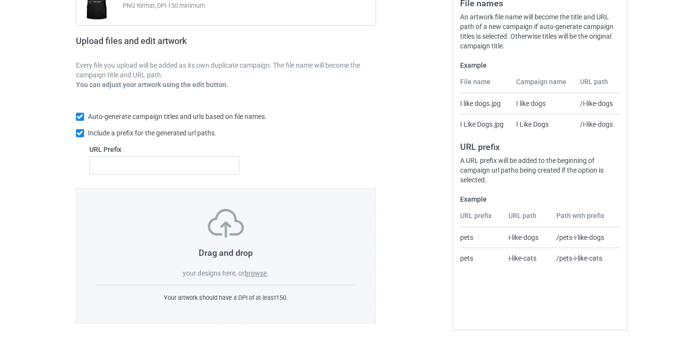
scroll to position [133, 0]
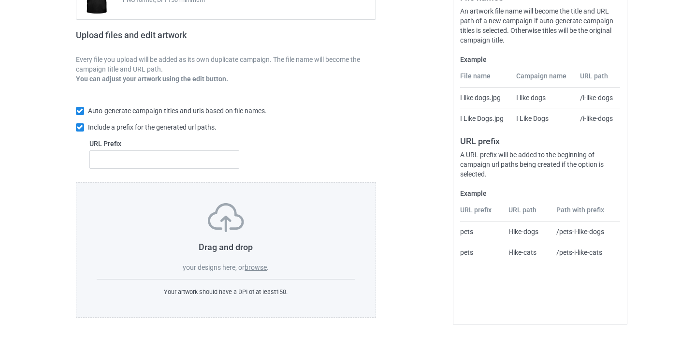
click at [254, 264] on label "browse" at bounding box center [256, 268] width 22 height 8
click at [0, 0] on input "browse" at bounding box center [0, 0] width 0 height 0
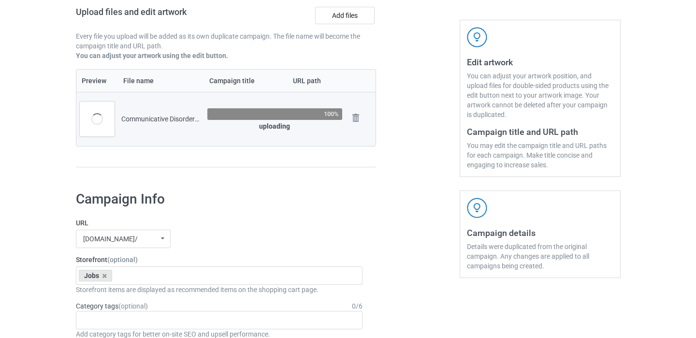
scroll to position [193, 0]
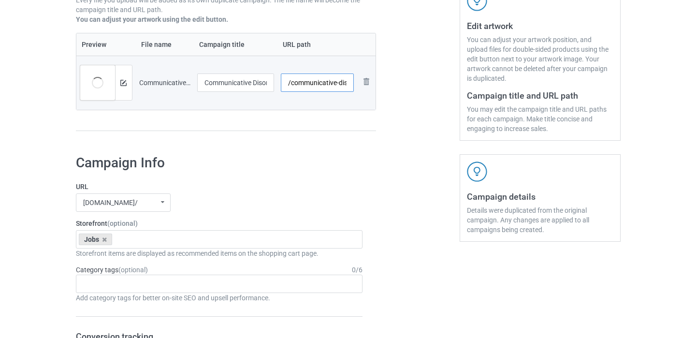
click at [344, 85] on input "/communicative-disorders-assistant" at bounding box center [317, 83] width 73 height 18
type input "/communicative-disorders-assistant11"
click at [266, 84] on input "Communicative Disorders Assistant" at bounding box center [235, 83] width 77 height 18
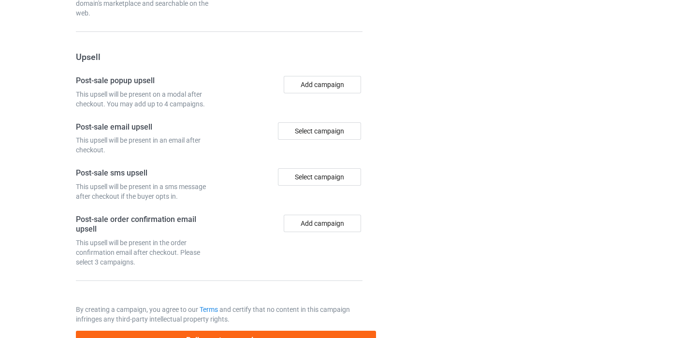
scroll to position [904, 0]
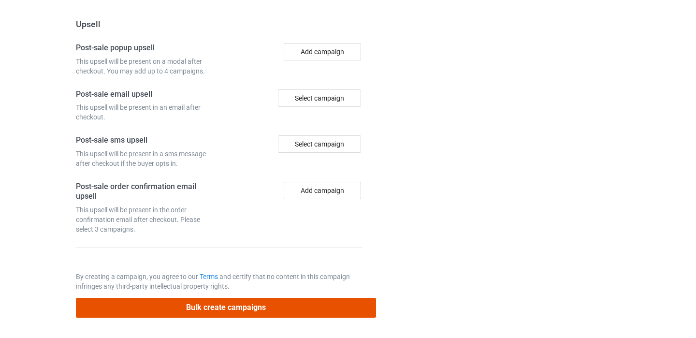
click at [226, 311] on button "Bulk create campaigns" at bounding box center [226, 308] width 301 height 20
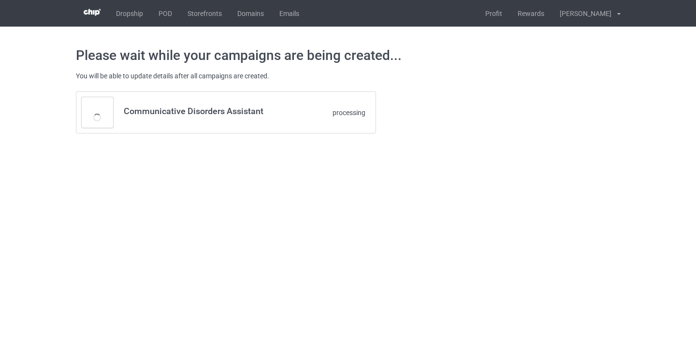
scroll to position [0, 0]
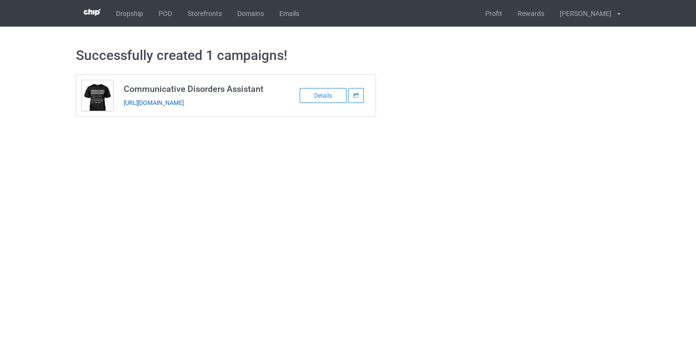
copy link "https://www.thepure.gift/communicative-disorders-assistant11"
click at [159, 18] on link "POD" at bounding box center [165, 13] width 29 height 27
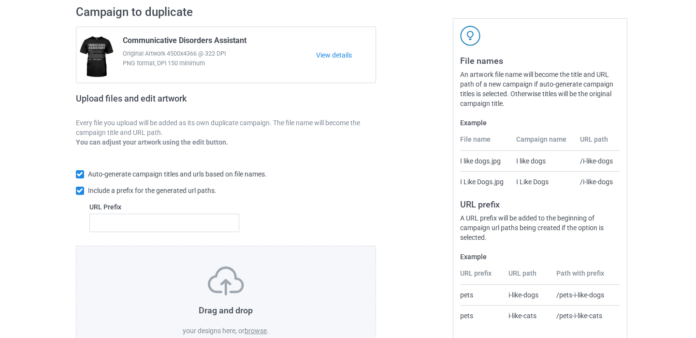
scroll to position [133, 0]
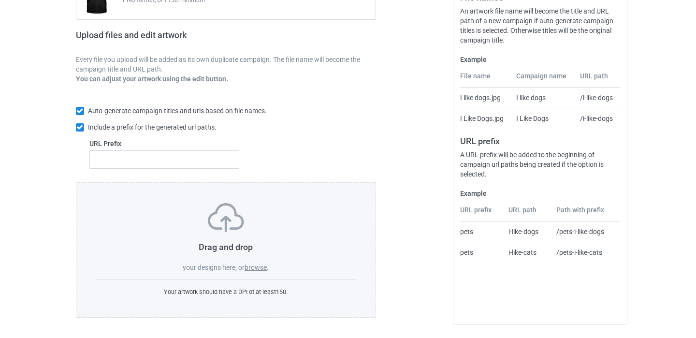
click at [255, 267] on label "browse" at bounding box center [256, 268] width 22 height 8
click at [0, 0] on input "browse" at bounding box center [0, 0] width 0 height 0
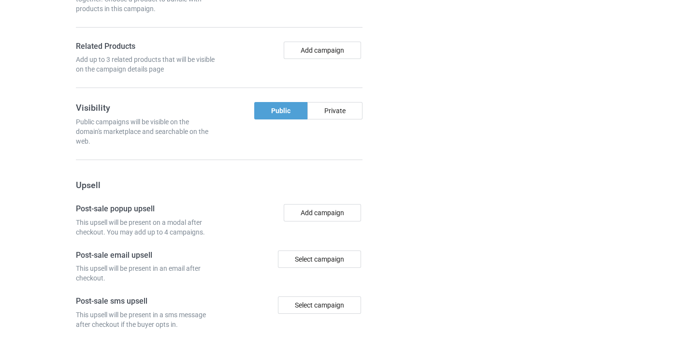
scroll to position [731, 0]
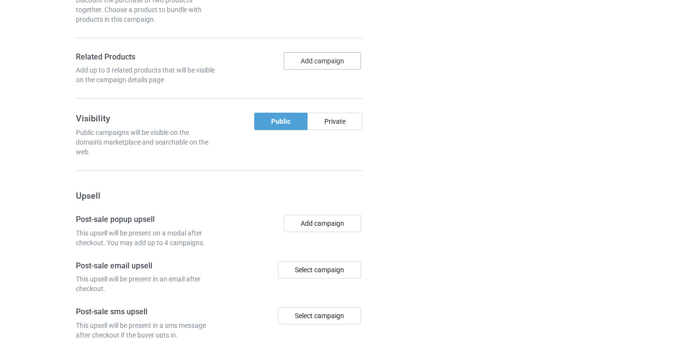
click at [333, 62] on button "Add campaign" at bounding box center [322, 60] width 77 height 17
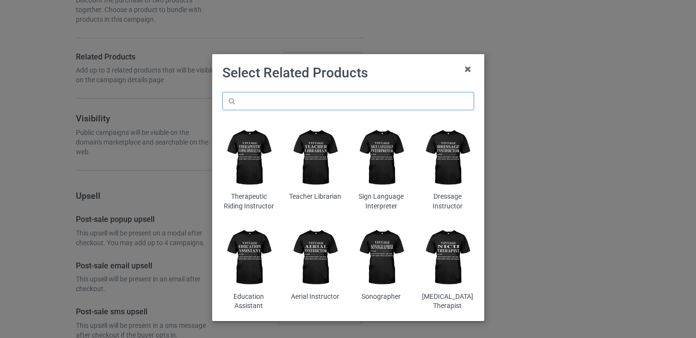
click at [308, 101] on input "text" at bounding box center [348, 101] width 252 height 18
paste input "Also life facts"
type input "Also life facts"
type input "school psychologist"
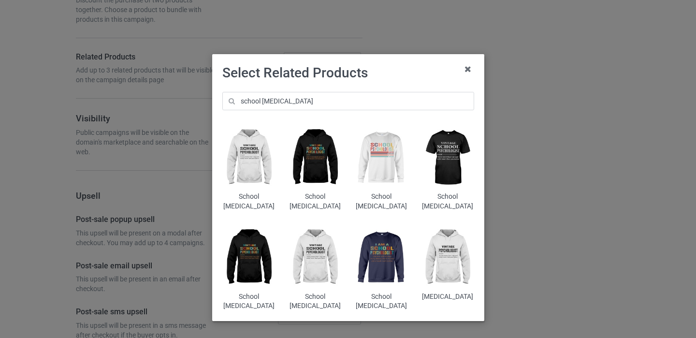
click at [317, 171] on img at bounding box center [315, 158] width 53 height 66
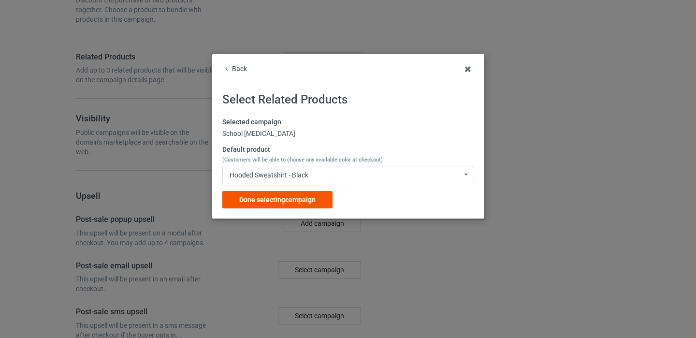
click at [329, 199] on div "Done selecting campaign" at bounding box center [277, 199] width 110 height 17
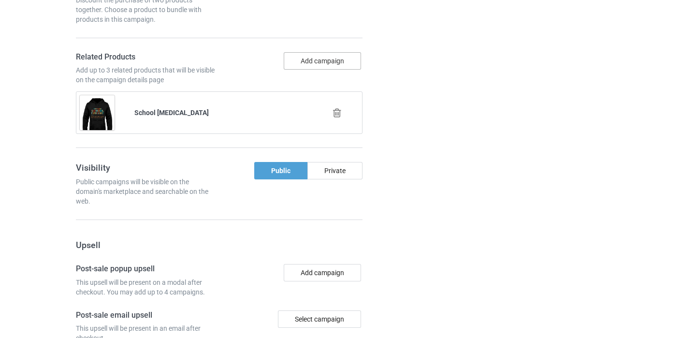
click at [319, 62] on button "Add campaign" at bounding box center [322, 60] width 77 height 17
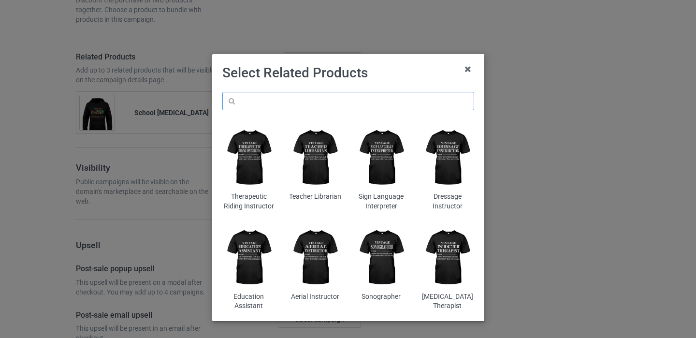
click at [290, 98] on input "text" at bounding box center [348, 101] width 252 height 18
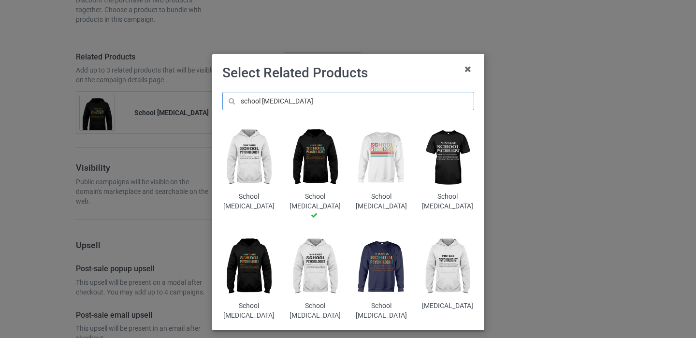
click at [308, 103] on input "school psychologist" at bounding box center [348, 101] width 252 height 18
type input "school psychologist"
click at [378, 172] on img at bounding box center [381, 158] width 53 height 66
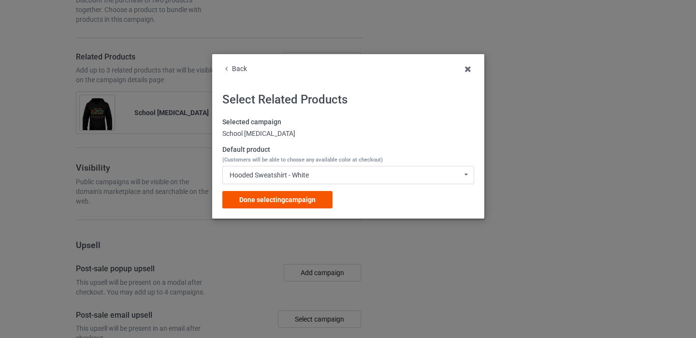
click at [313, 207] on div "Done selecting campaign" at bounding box center [277, 199] width 110 height 17
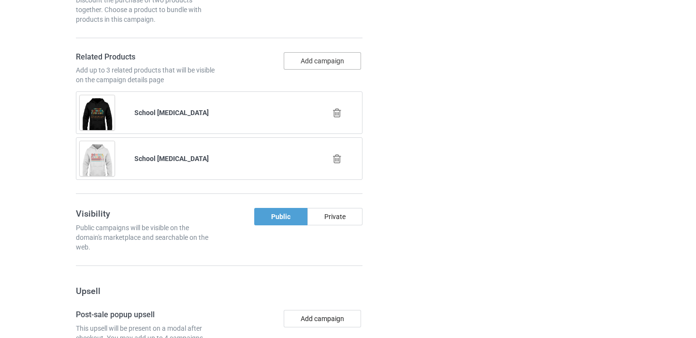
click at [324, 66] on button "Add campaign" at bounding box center [322, 60] width 77 height 17
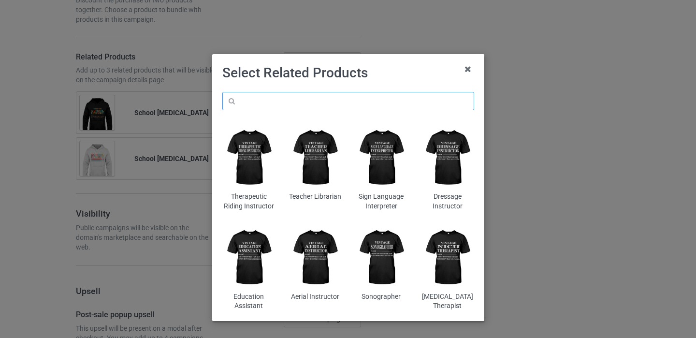
click at [320, 93] on input "text" at bounding box center [348, 101] width 252 height 18
paste input "school psychologist"
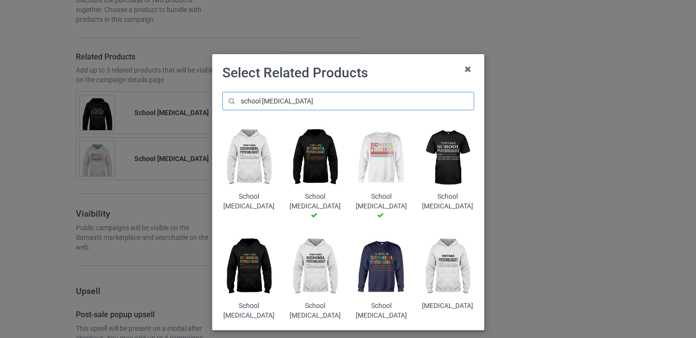
scroll to position [37, 0]
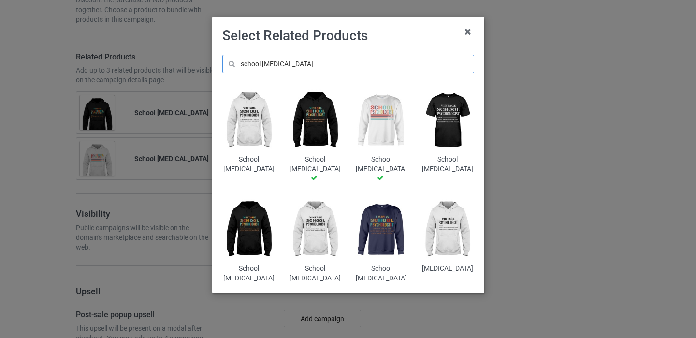
type input "school psychologist"
click at [386, 220] on img at bounding box center [381, 230] width 53 height 66
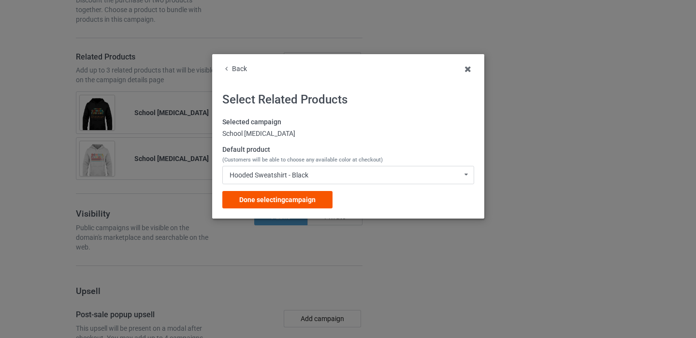
click at [321, 199] on div "Done selecting campaign" at bounding box center [277, 199] width 110 height 17
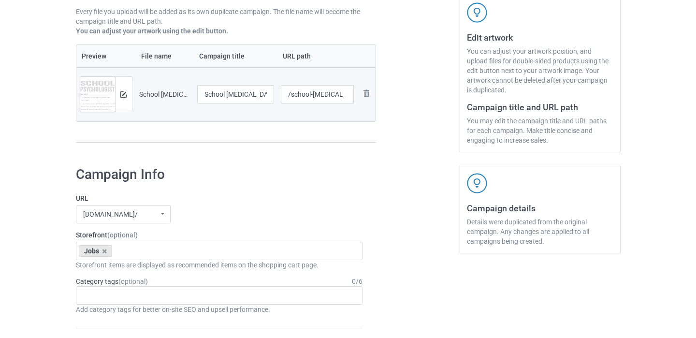
scroll to position [143, 0]
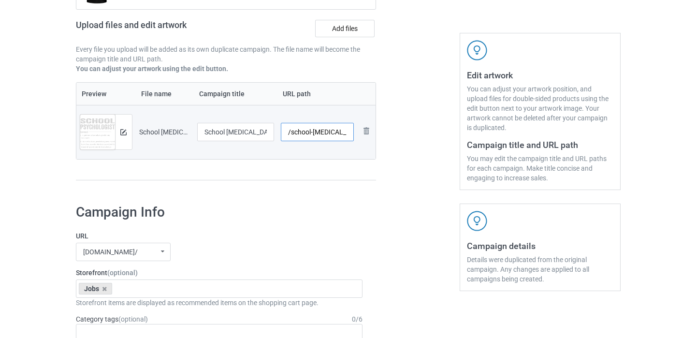
click at [344, 134] on input "/school-psychologist" at bounding box center [317, 132] width 73 height 18
drag, startPoint x: 346, startPoint y: 135, endPoint x: 352, endPoint y: 135, distance: 5.8
click at [353, 135] on input "/school-psychologist" at bounding box center [317, 132] width 73 height 18
click at [352, 135] on input "/school-psychologist" at bounding box center [317, 132] width 73 height 18
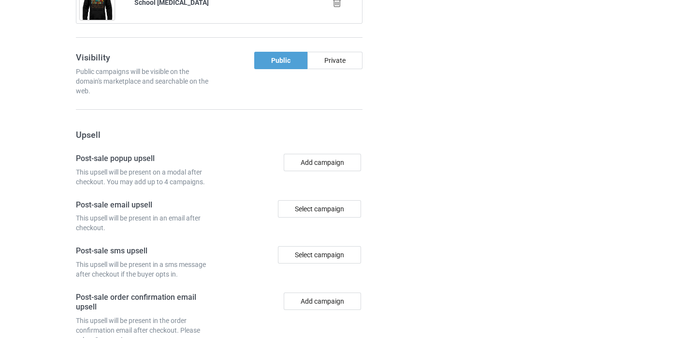
scroll to position [1045, 0]
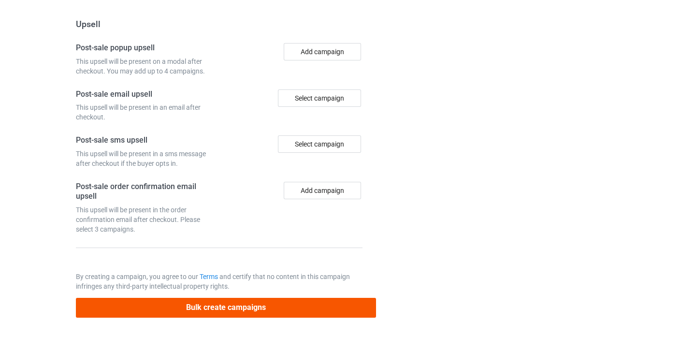
type input "/school-psychologist11"
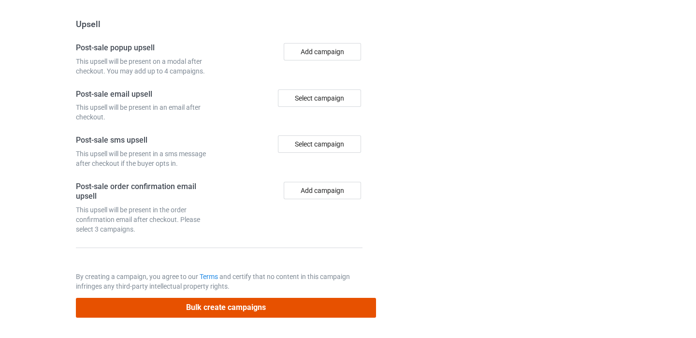
click at [264, 310] on button "Bulk create campaigns" at bounding box center [226, 308] width 301 height 20
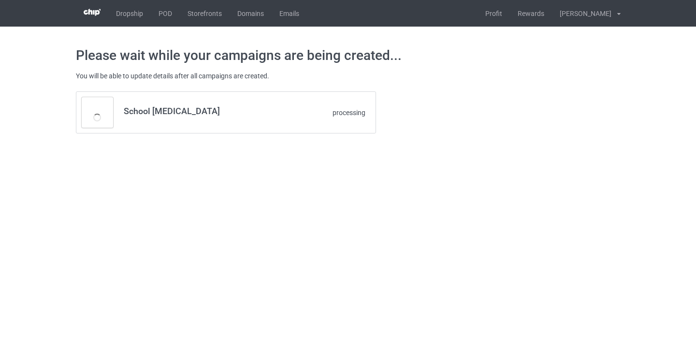
scroll to position [0, 0]
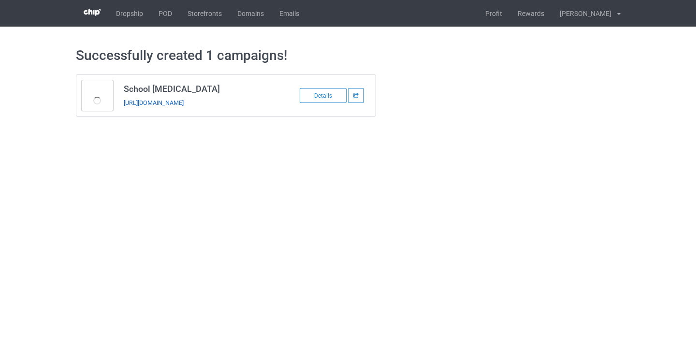
copy link "https://www.thepure.gift/school-psychologist11"
click at [165, 15] on link "POD" at bounding box center [165, 13] width 29 height 27
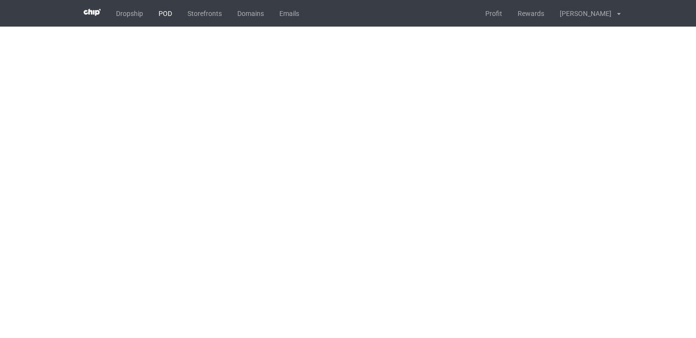
click at [169, 15] on link "POD" at bounding box center [165, 13] width 29 height 27
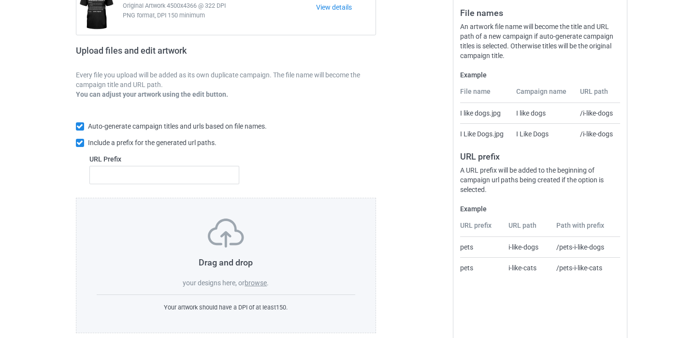
scroll to position [133, 0]
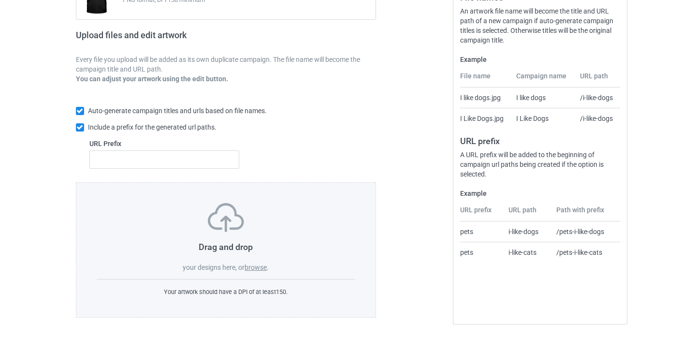
click at [255, 266] on label "browse" at bounding box center [256, 268] width 22 height 8
click at [0, 0] on input "browse" at bounding box center [0, 0] width 0 height 0
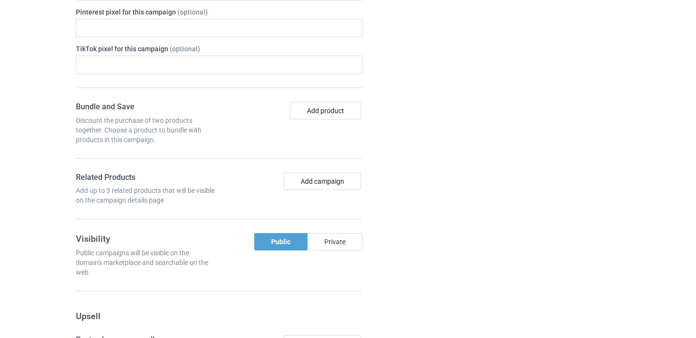
scroll to position [603, 0]
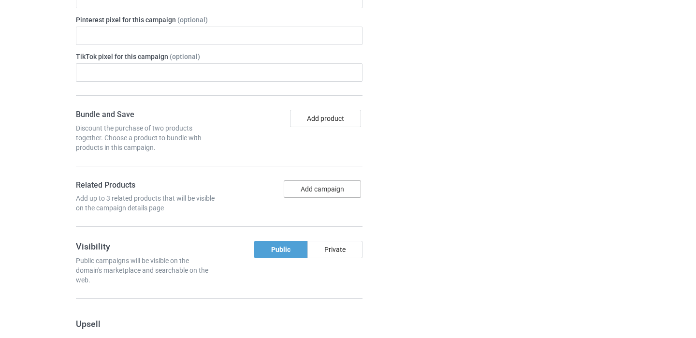
click at [329, 192] on button "Add campaign" at bounding box center [322, 188] width 77 height 17
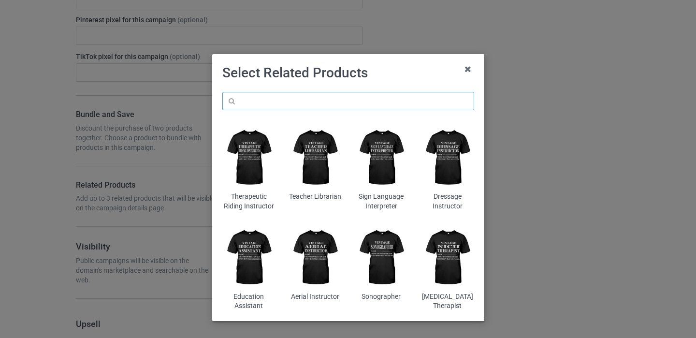
click at [297, 94] on input "text" at bounding box center [348, 101] width 252 height 18
paste input "School Counselor"
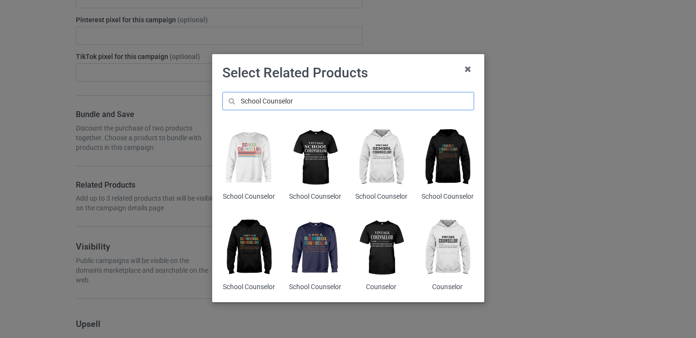
type input "School Counselor"
click at [257, 258] on img at bounding box center [248, 248] width 53 height 66
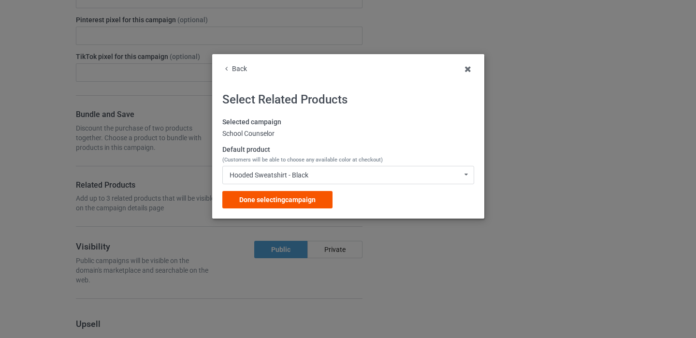
click at [307, 205] on div "Done selecting campaign" at bounding box center [277, 199] width 110 height 17
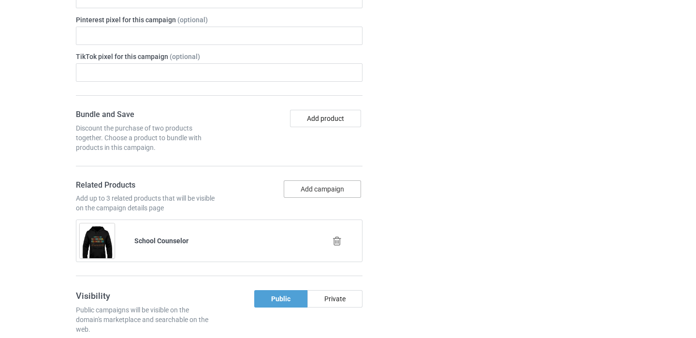
click at [336, 189] on button "Add campaign" at bounding box center [322, 188] width 77 height 17
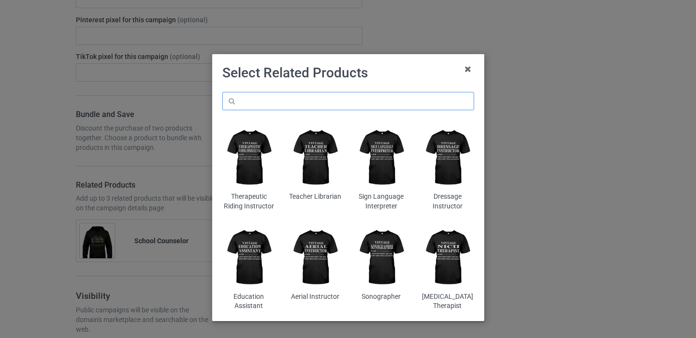
click at [314, 96] on input "text" at bounding box center [348, 101] width 252 height 18
paste input "School Counselor"
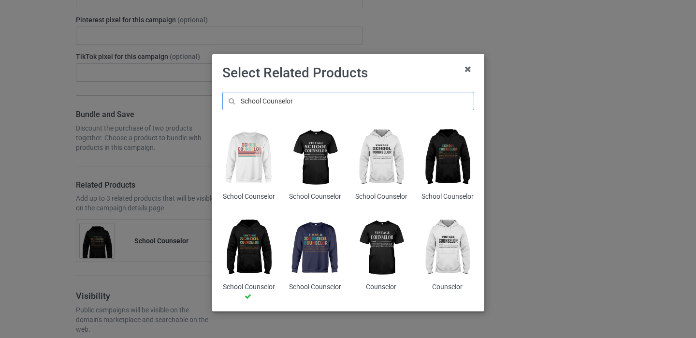
type input "School Counselor"
click at [327, 258] on img at bounding box center [315, 248] width 53 height 66
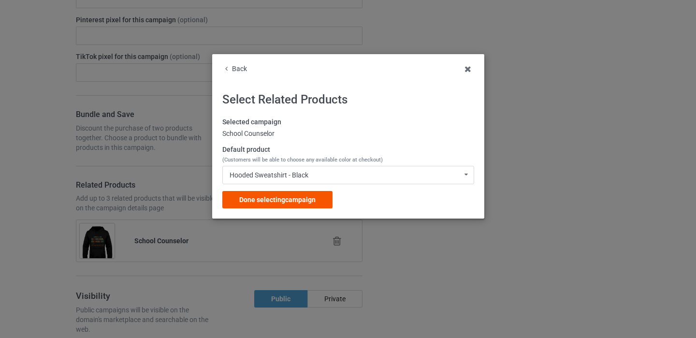
click at [293, 195] on div "Done selecting campaign" at bounding box center [277, 199] width 110 height 17
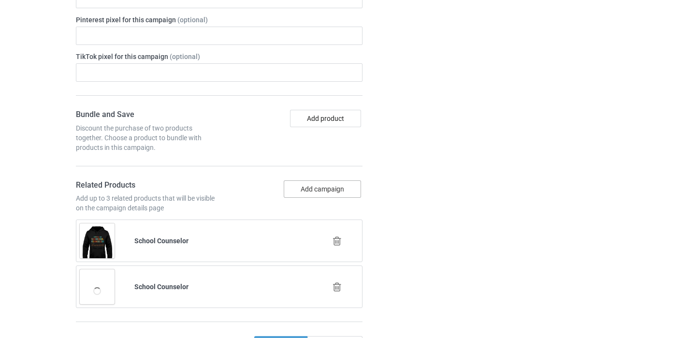
click at [326, 185] on button "Add campaign" at bounding box center [322, 188] width 77 height 17
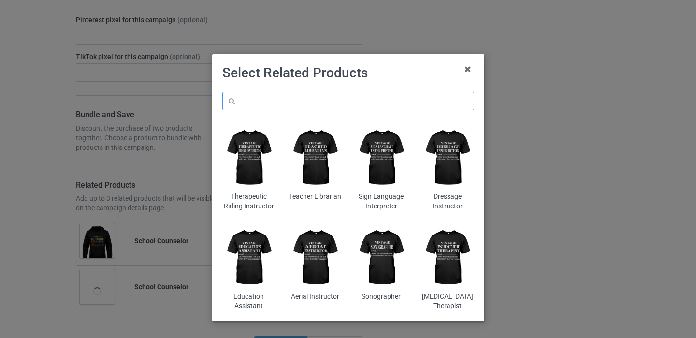
click at [320, 103] on input "text" at bounding box center [348, 101] width 252 height 18
paste input "School Counselor"
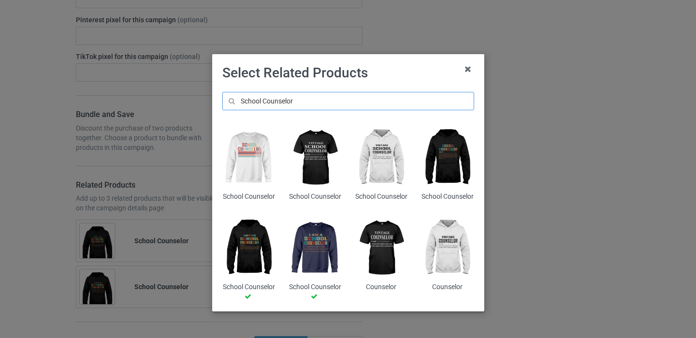
type input "School Counselor"
click at [255, 160] on img at bounding box center [248, 158] width 53 height 66
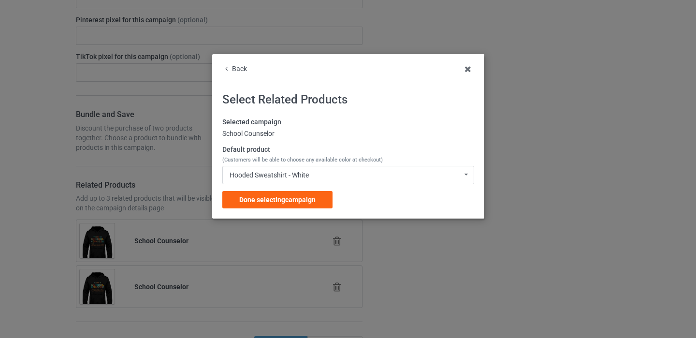
click at [316, 198] on span "Done selecting campaign" at bounding box center [277, 200] width 76 height 8
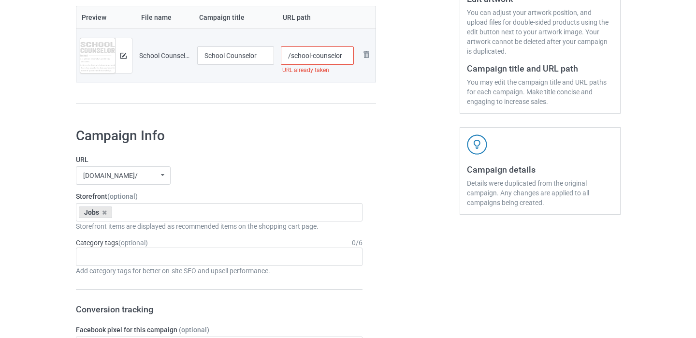
scroll to position [88, 0]
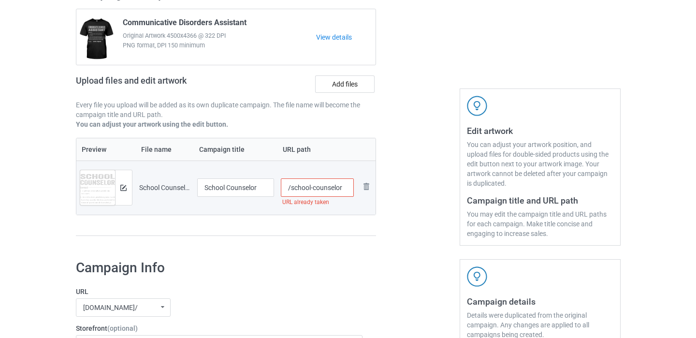
click at [343, 189] on input "/school-counselor" at bounding box center [317, 187] width 73 height 18
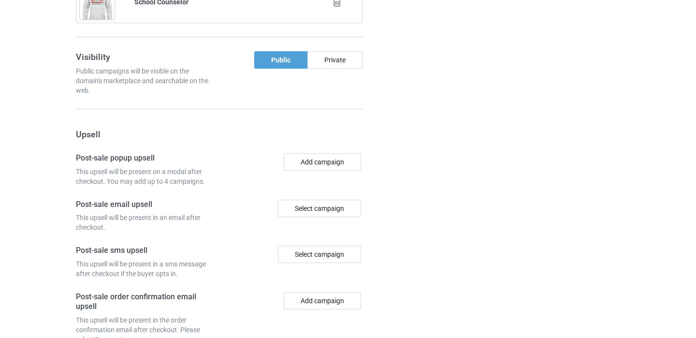
scroll to position [1045, 0]
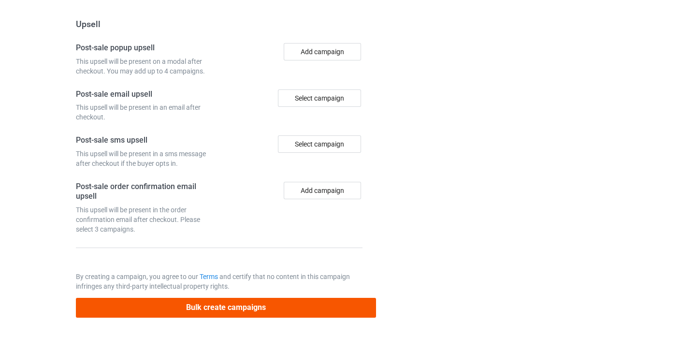
type input "/school-counselor11"
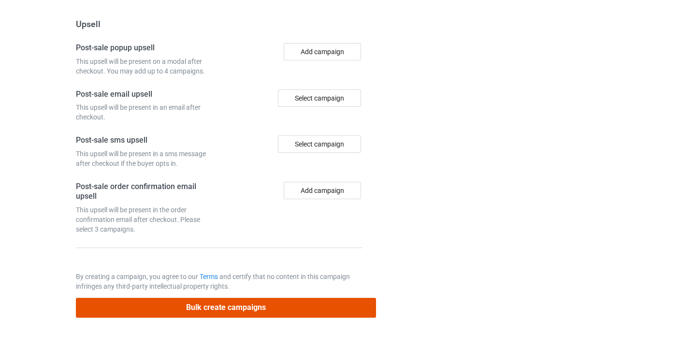
scroll to position [0, 0]
click at [262, 306] on button "Bulk create campaigns" at bounding box center [226, 308] width 301 height 20
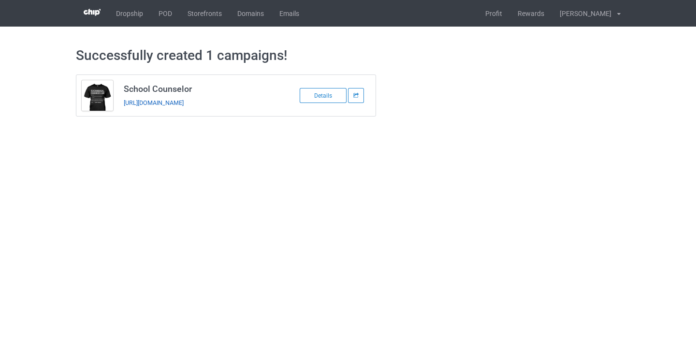
copy link "https://www.thepure.gift/school-counselor11"
click at [159, 15] on link "POD" at bounding box center [165, 13] width 29 height 27
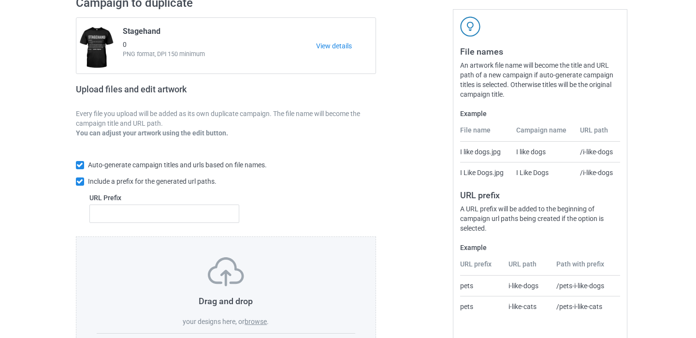
scroll to position [133, 0]
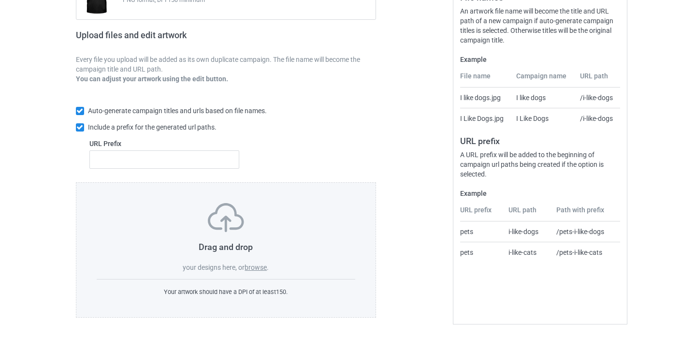
click at [257, 267] on label "browse" at bounding box center [256, 268] width 22 height 8
click at [0, 0] on input "browse" at bounding box center [0, 0] width 0 height 0
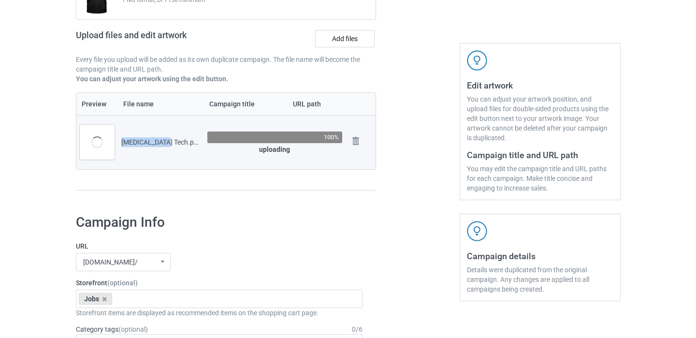
drag, startPoint x: 119, startPoint y: 141, endPoint x: 163, endPoint y: 144, distance: 44.1
click at [163, 144] on td "[MEDICAL_DATA] Tech.png" at bounding box center [161, 142] width 87 height 54
copy div "[MEDICAL_DATA] Tech"
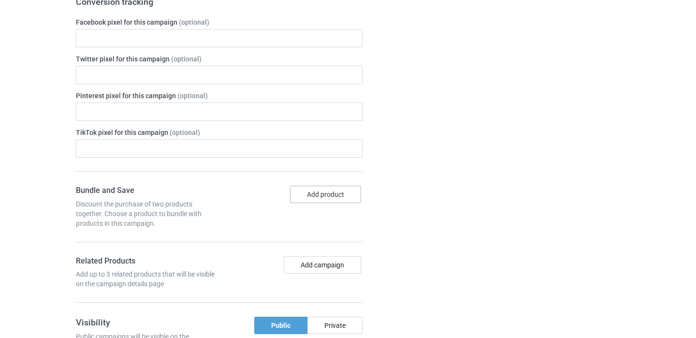
scroll to position [538, 0]
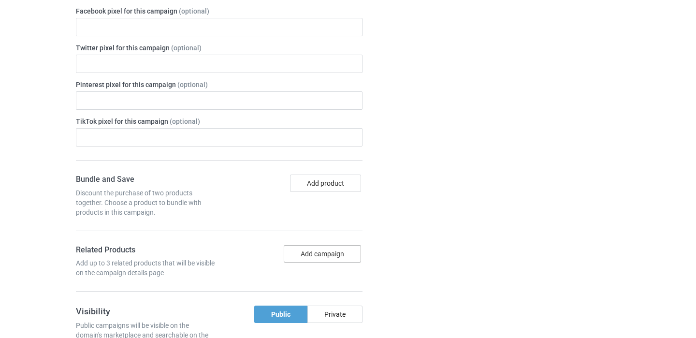
click at [334, 252] on button "Add campaign" at bounding box center [322, 253] width 77 height 17
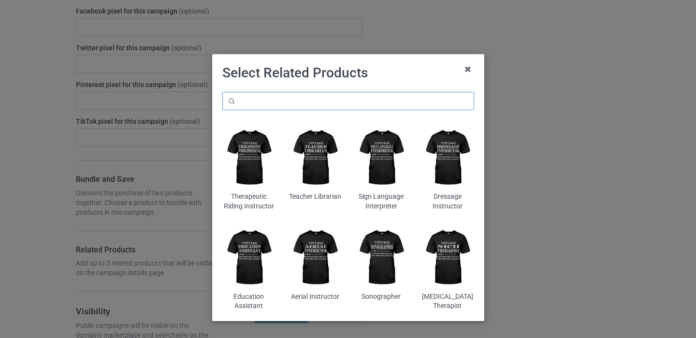
click at [313, 106] on input "text" at bounding box center [348, 101] width 252 height 18
paste input "[MEDICAL_DATA] Tech"
type input "[MEDICAL_DATA] Tech"
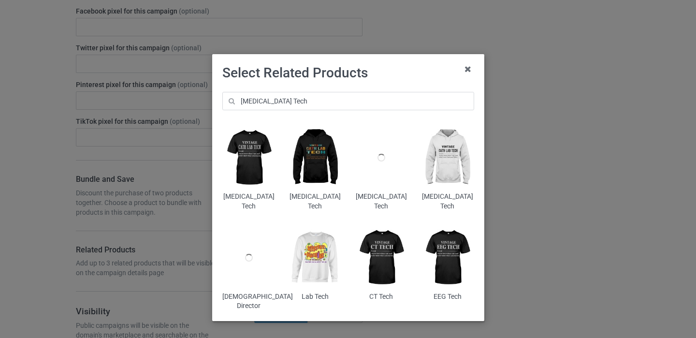
click at [324, 164] on img at bounding box center [315, 158] width 53 height 66
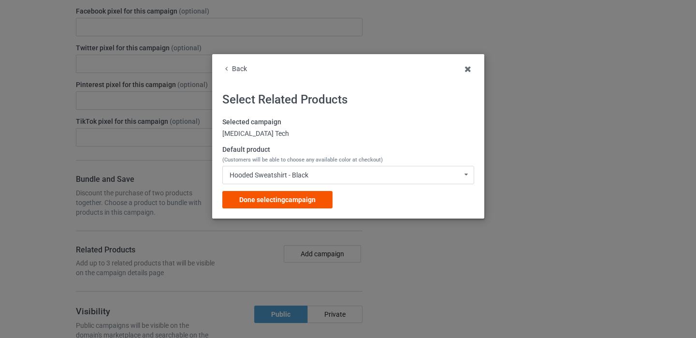
click at [311, 199] on span "Done selecting campaign" at bounding box center [277, 200] width 76 height 8
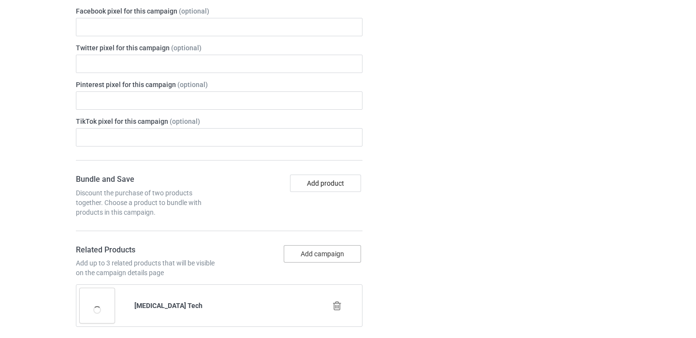
click at [338, 255] on button "Add campaign" at bounding box center [322, 253] width 77 height 17
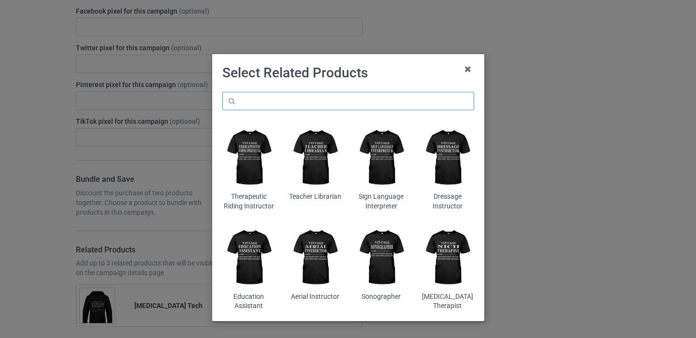
click at [320, 98] on input "text" at bounding box center [348, 101] width 252 height 18
paste input "[MEDICAL_DATA] Tech"
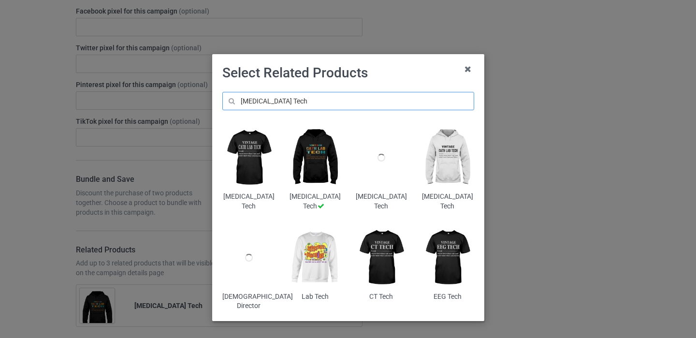
type input "[MEDICAL_DATA] Tech"
click at [455, 165] on img at bounding box center [447, 158] width 53 height 66
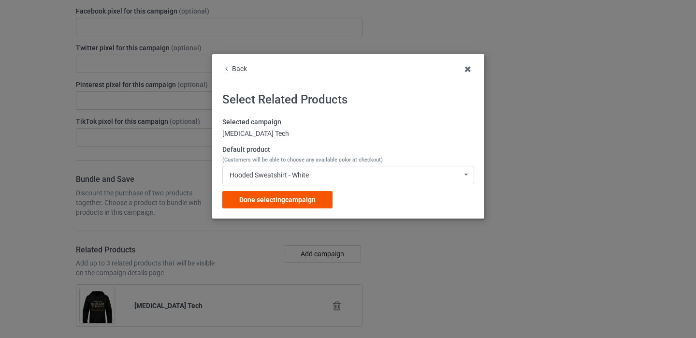
click at [317, 199] on div "Done selecting campaign" at bounding box center [277, 199] width 110 height 17
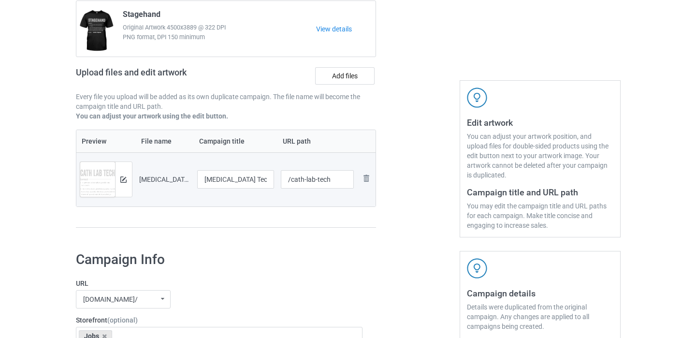
scroll to position [73, 0]
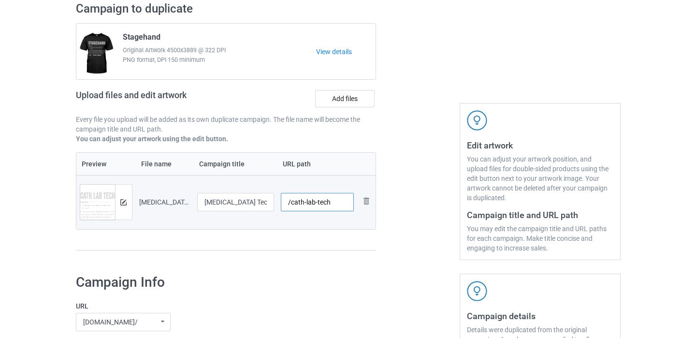
click at [330, 203] on input "/cath-lab-tech" at bounding box center [317, 202] width 73 height 18
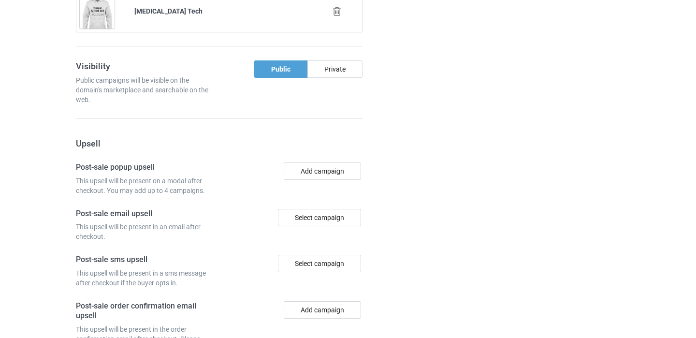
scroll to position [999, 0]
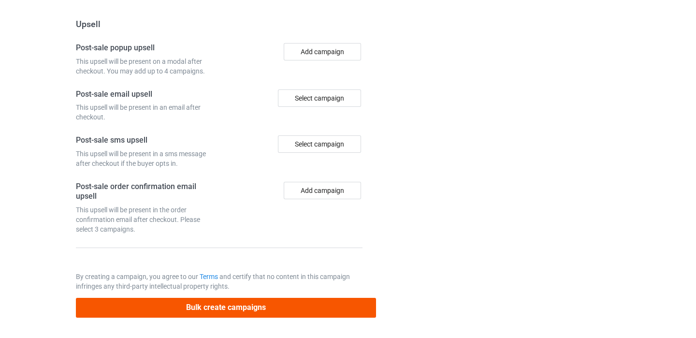
type input "/cath-lab-tech11"
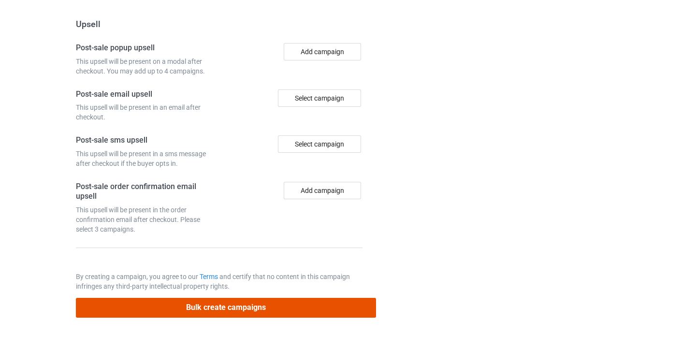
click at [250, 311] on button "Bulk create campaigns" at bounding box center [226, 308] width 301 height 20
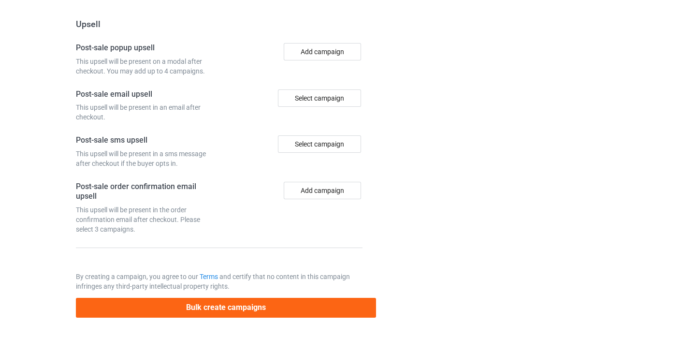
scroll to position [0, 0]
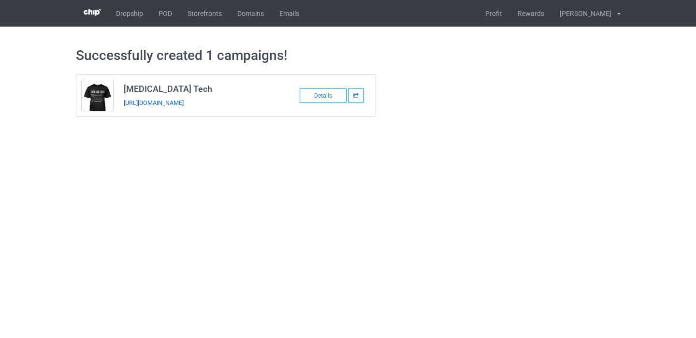
copy link "[URL][DOMAIN_NAME]"
click at [167, 17] on link "POD" at bounding box center [165, 13] width 29 height 27
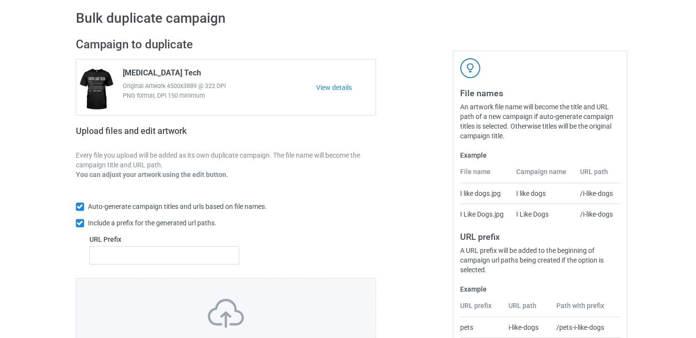
scroll to position [132, 0]
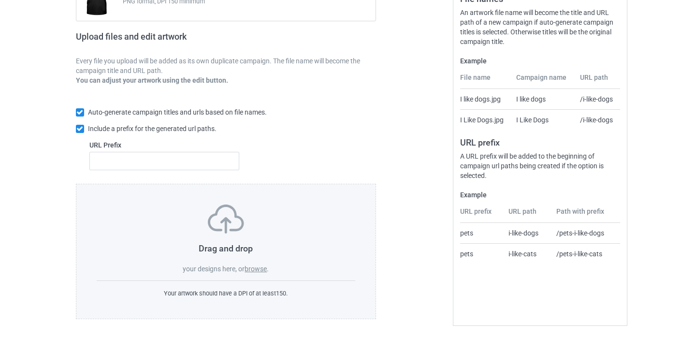
click at [250, 267] on label "browse" at bounding box center [256, 269] width 22 height 8
click at [0, 0] on input "browse" at bounding box center [0, 0] width 0 height 0
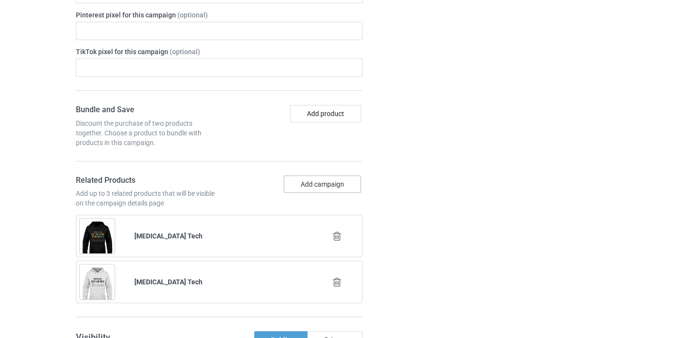
scroll to position [705, 0]
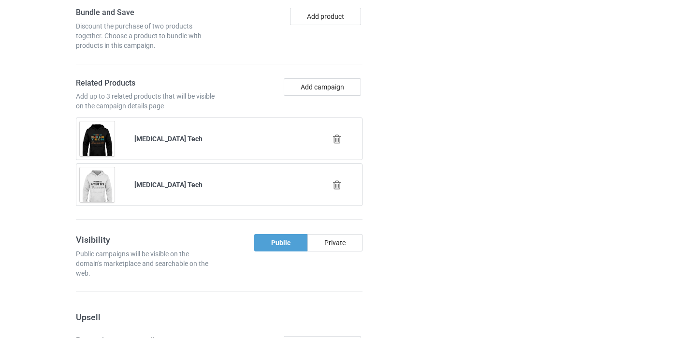
click at [334, 142] on icon at bounding box center [337, 139] width 12 height 10
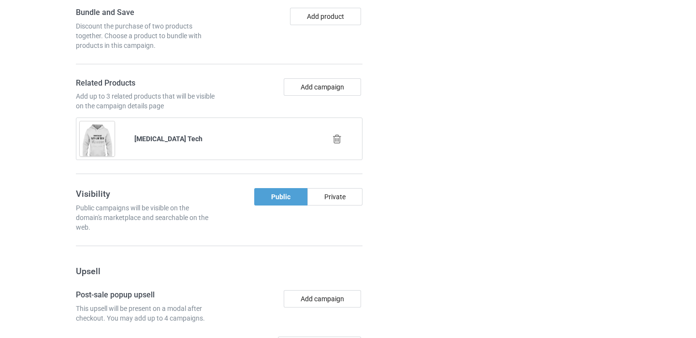
click at [337, 133] on div at bounding box center [338, 139] width 55 height 24
click at [337, 140] on icon at bounding box center [337, 139] width 12 height 10
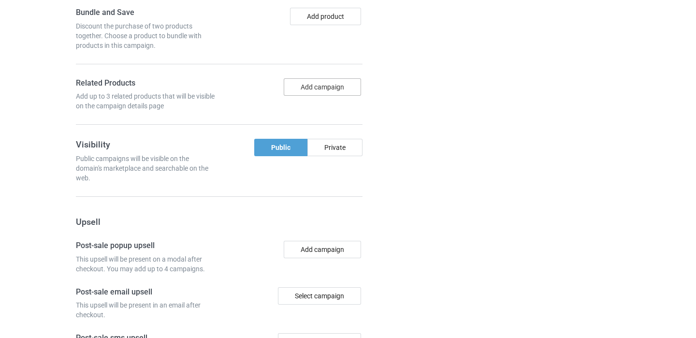
click at [319, 89] on button "Add campaign" at bounding box center [322, 86] width 77 height 17
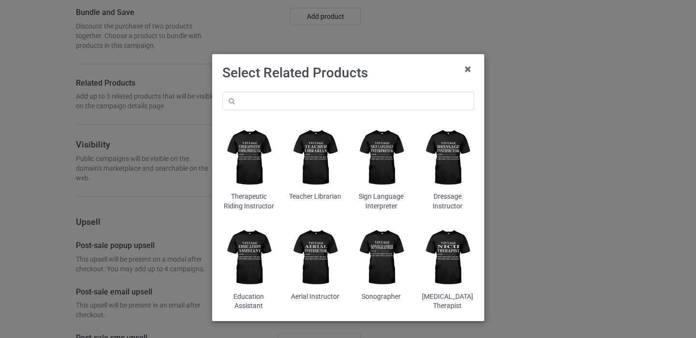
click at [307, 90] on div "Therapeutic Riding Instructor Teacher Librarian Sign Language Interpreter Dress…" at bounding box center [349, 201] width 266 height 233
click at [306, 101] on input "text" at bounding box center [348, 101] width 252 height 18
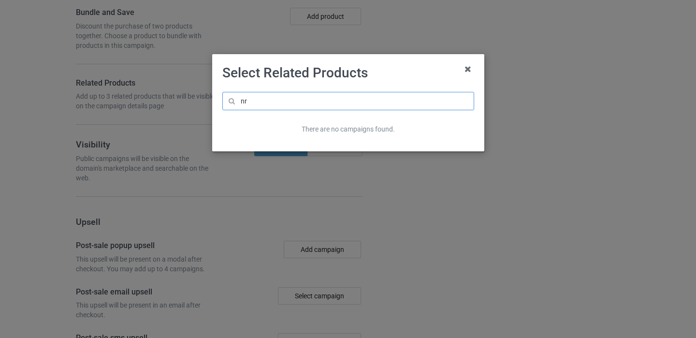
type input "n"
drag, startPoint x: 261, startPoint y: 100, endPoint x: 212, endPoint y: 100, distance: 48.9
click at [214, 100] on div "Select Related Products crna There are no campaigns found." at bounding box center [348, 102] width 272 height 97
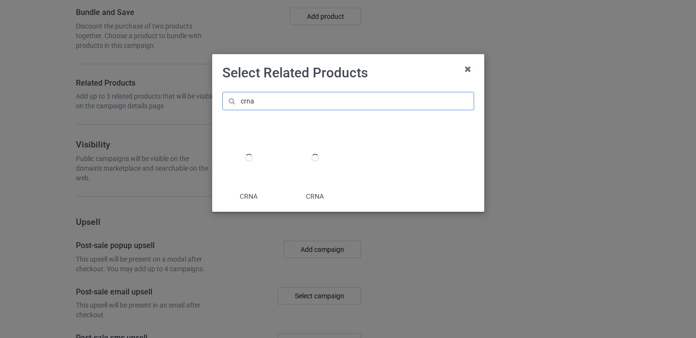
type input "crna"
click at [251, 160] on div at bounding box center [249, 158] width 8 height 8
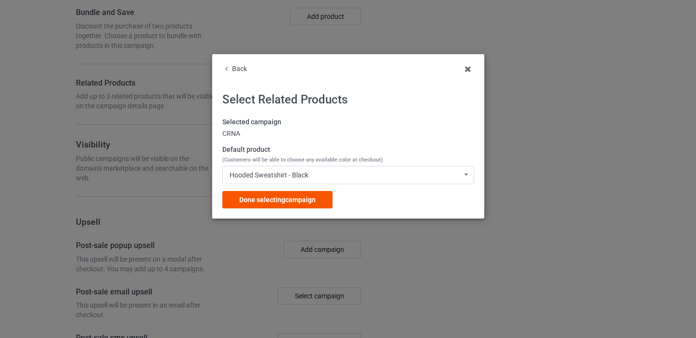
click at [297, 205] on div "Done selecting campaign" at bounding box center [277, 199] width 110 height 17
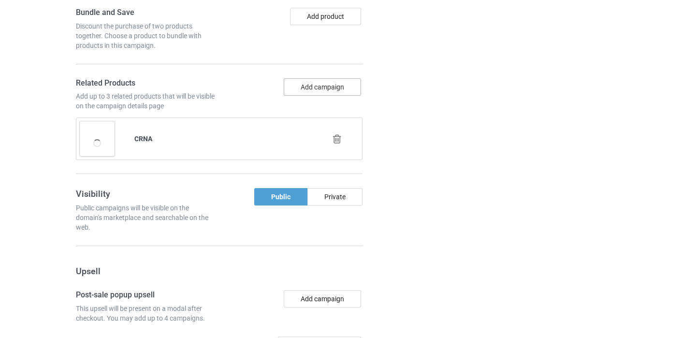
click at [319, 88] on button "Add campaign" at bounding box center [322, 86] width 77 height 17
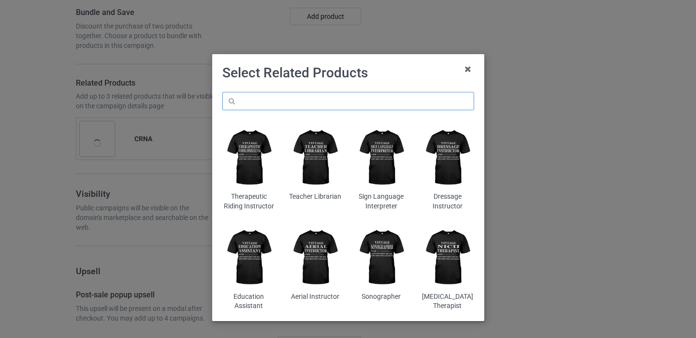
click at [314, 107] on input "text" at bounding box center [348, 101] width 252 height 18
paste input "crna"
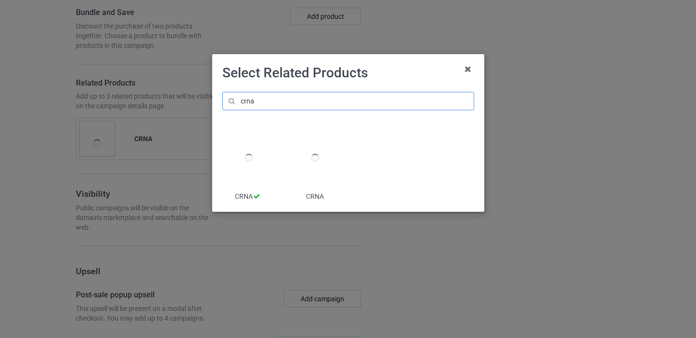
type input "crna"
click at [310, 175] on div at bounding box center [315, 158] width 53 height 66
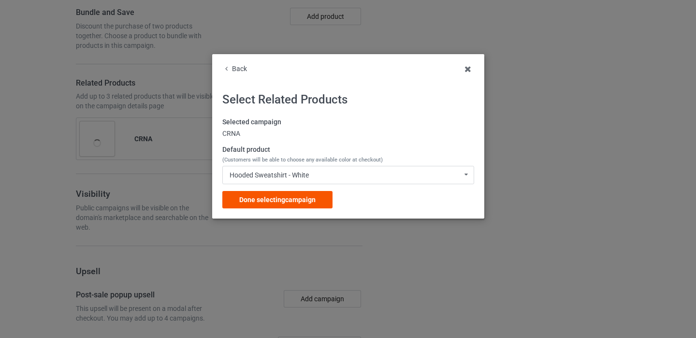
click at [300, 198] on span "Done selecting campaign" at bounding box center [277, 200] width 76 height 8
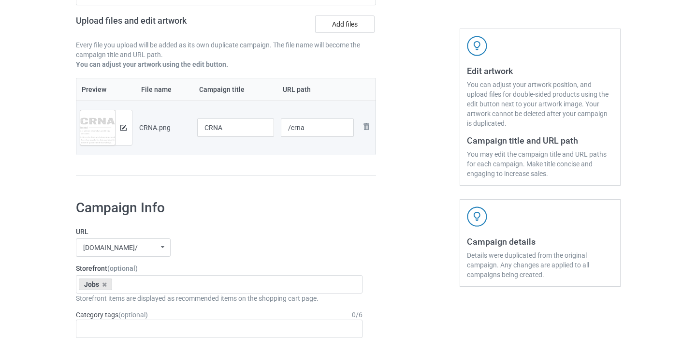
scroll to position [140, 0]
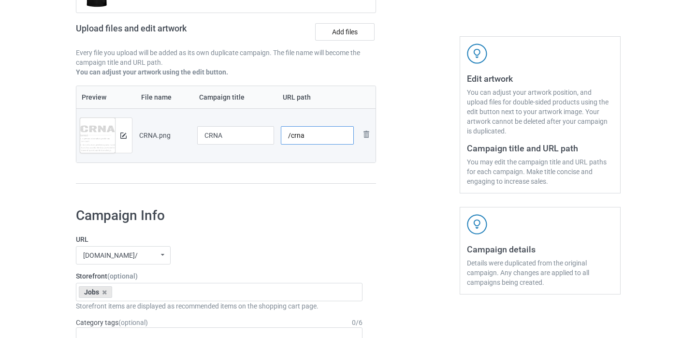
click at [305, 135] on input "/crna" at bounding box center [317, 135] width 73 height 18
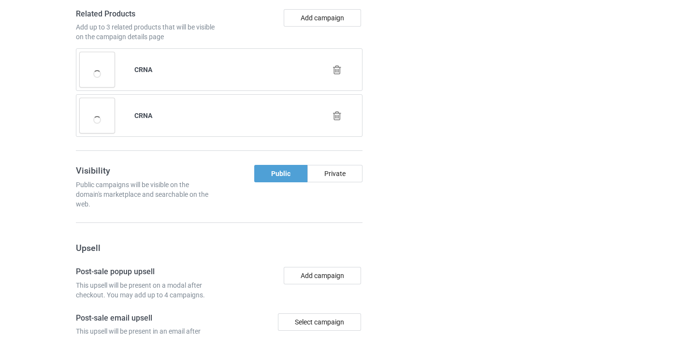
scroll to position [999, 0]
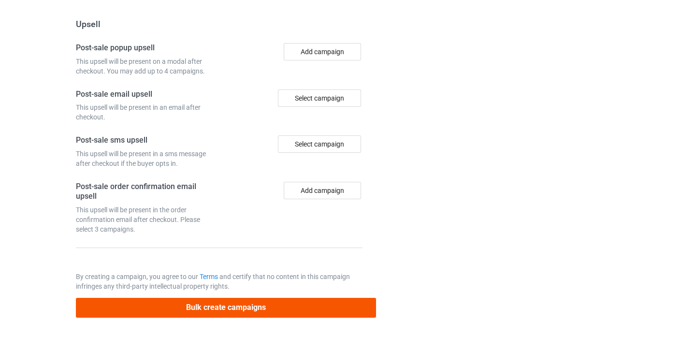
type input "/crna11"
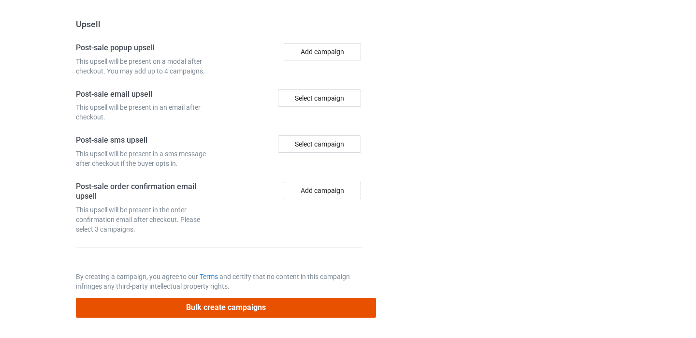
drag, startPoint x: 246, startPoint y: 307, endPoint x: 246, endPoint y: 313, distance: 5.8
click at [246, 307] on button "Bulk create campaigns" at bounding box center [226, 308] width 301 height 20
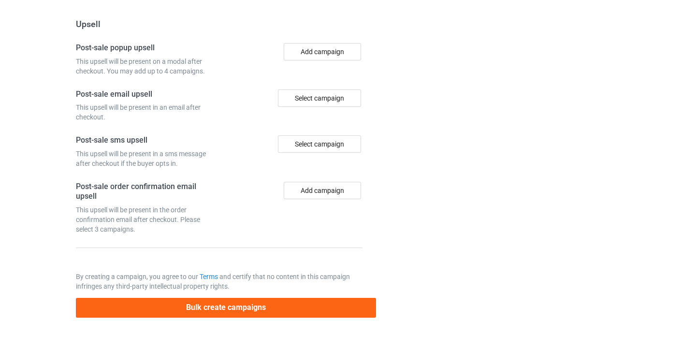
scroll to position [0, 0]
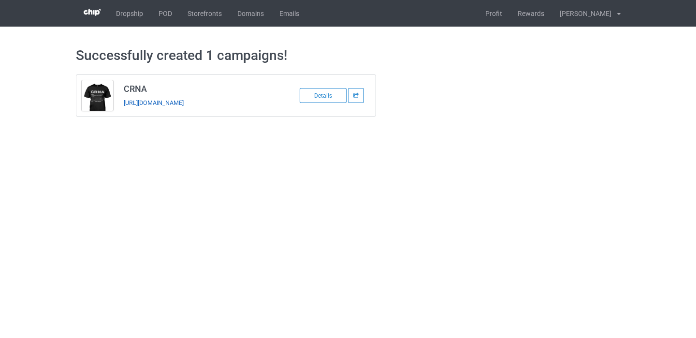
copy link "https://www.thepure.gift/crna11"
click at [167, 11] on link "POD" at bounding box center [165, 13] width 29 height 27
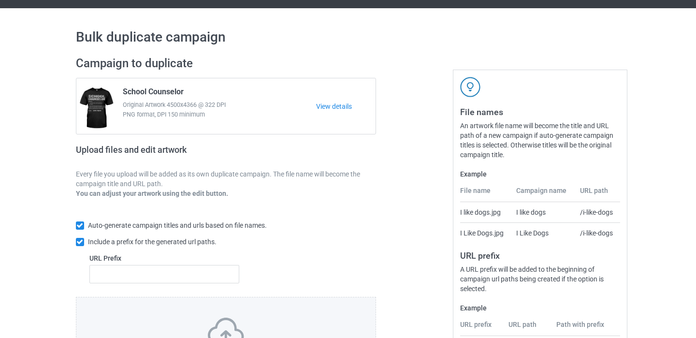
scroll to position [133, 0]
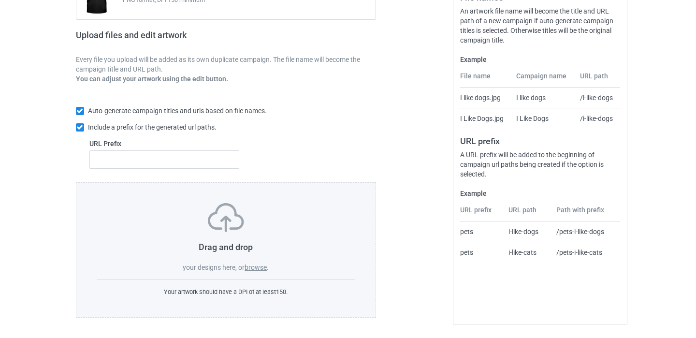
click at [264, 268] on label "browse" at bounding box center [256, 268] width 22 height 8
click at [0, 0] on input "browse" at bounding box center [0, 0] width 0 height 0
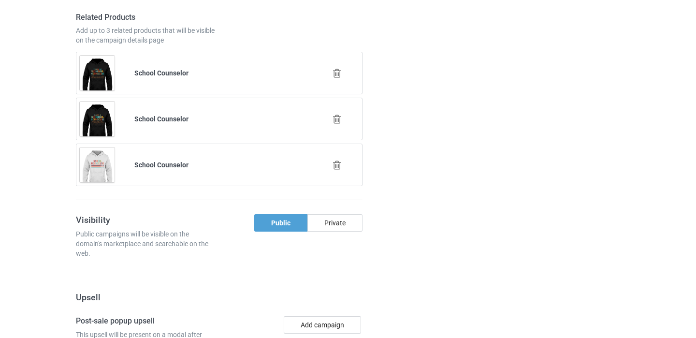
click at [338, 73] on icon at bounding box center [337, 73] width 12 height 10
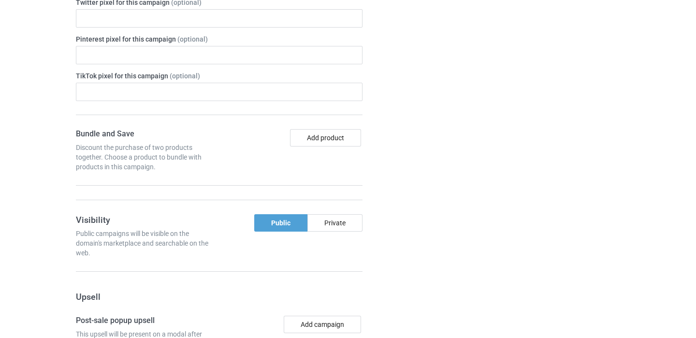
scroll to position [725, 0]
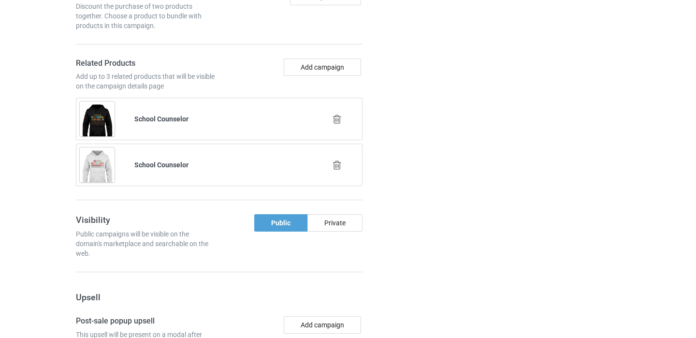
click at [336, 122] on icon at bounding box center [337, 119] width 12 height 10
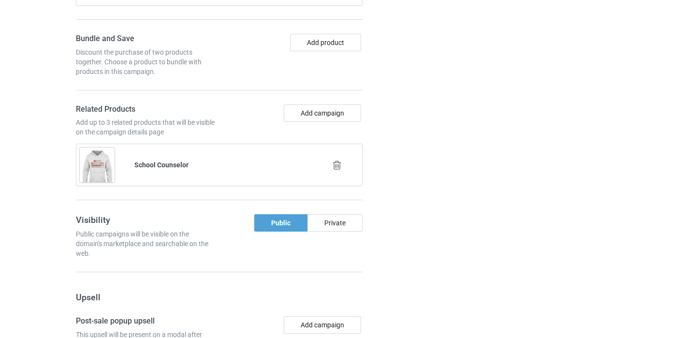
click at [337, 162] on icon at bounding box center [337, 165] width 12 height 10
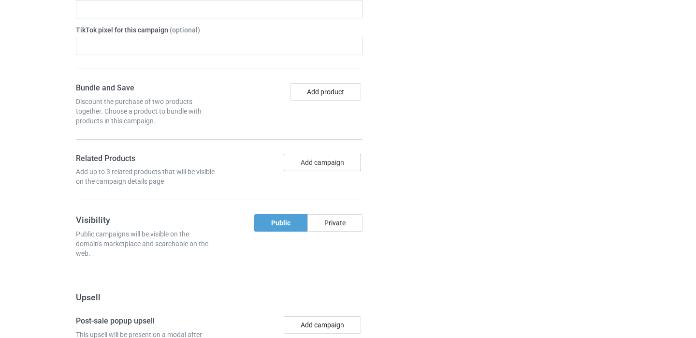
click at [337, 163] on button "Add campaign" at bounding box center [322, 162] width 77 height 17
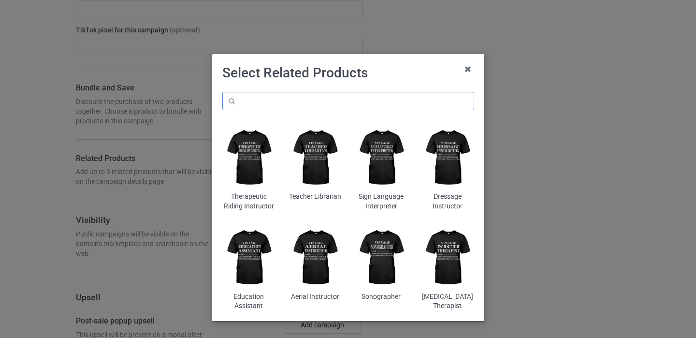
click at [328, 108] on input "text" at bounding box center [348, 101] width 252 height 18
paste input "Surgical Technologist"
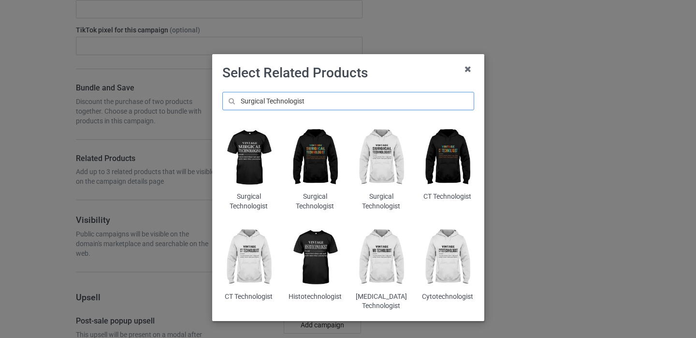
type input "Surgical Technologist"
click at [315, 177] on img at bounding box center [315, 158] width 53 height 66
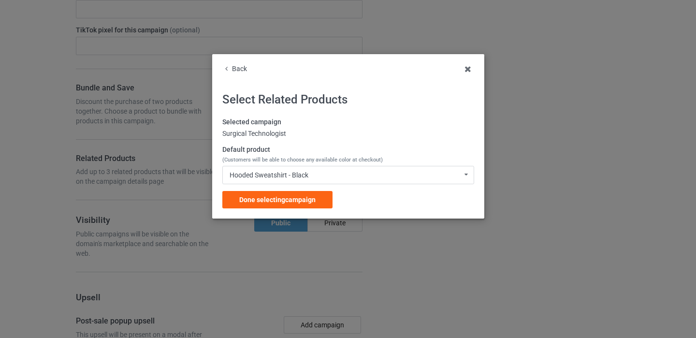
click at [300, 190] on div "Selected campaign Surgical Technologist Default product (Customers will be able…" at bounding box center [348, 163] width 252 height 91
click at [301, 200] on span "Done selecting campaign" at bounding box center [277, 200] width 76 height 8
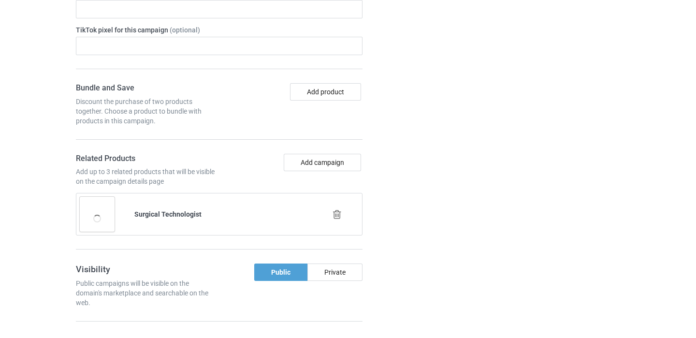
click at [325, 153] on div "Bundle and Save Discount the purchase of two products together. Choose a produc…" at bounding box center [219, 166] width 287 height 167
click at [325, 161] on button "Add campaign" at bounding box center [322, 162] width 77 height 17
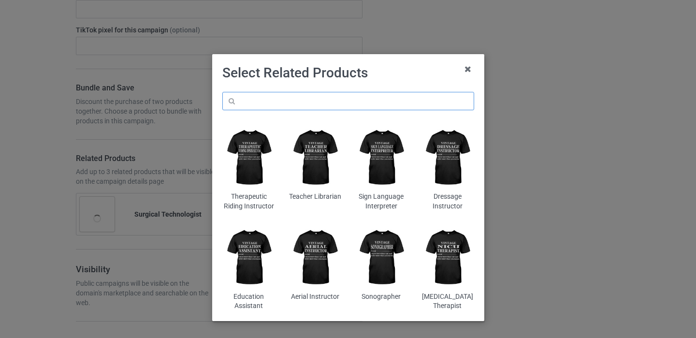
click at [319, 106] on input "text" at bounding box center [348, 101] width 252 height 18
paste input "Surgical Technologist"
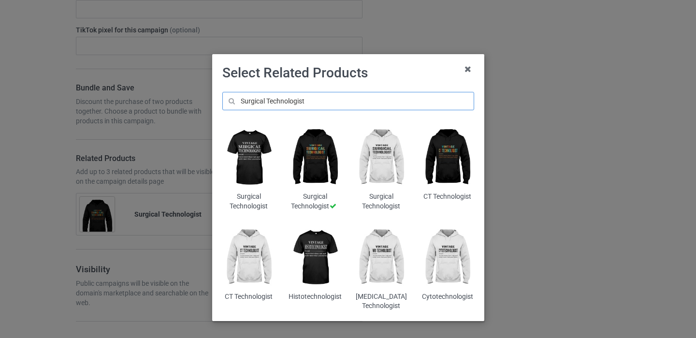
type input "Surgical Technologist"
click at [382, 178] on img at bounding box center [381, 158] width 53 height 66
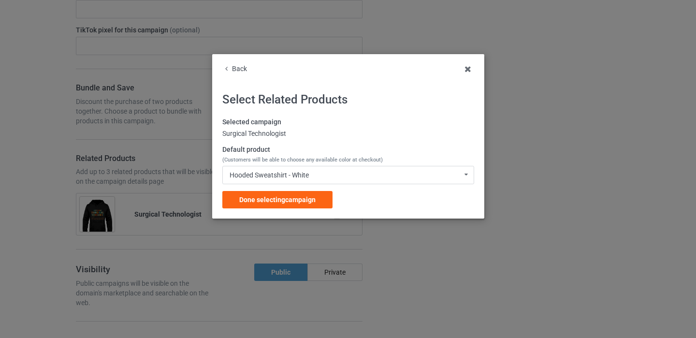
click at [285, 210] on div "Back Select Related Products Selected campaign Surgical Technologist Default pr…" at bounding box center [348, 136] width 272 height 164
click at [285, 206] on div "Done selecting campaign" at bounding box center [277, 199] width 110 height 17
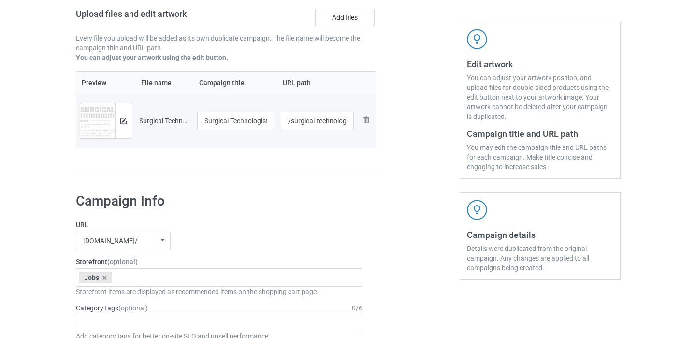
scroll to position [60, 0]
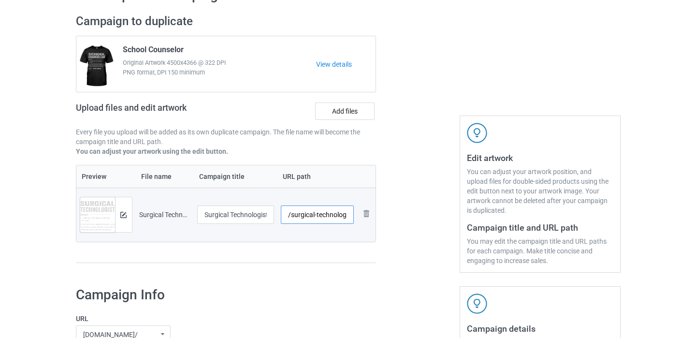
click at [346, 215] on input "/surgical-technologist" at bounding box center [317, 215] width 73 height 18
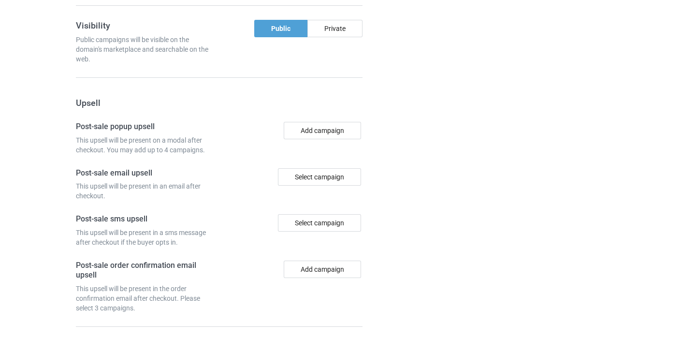
scroll to position [999, 0]
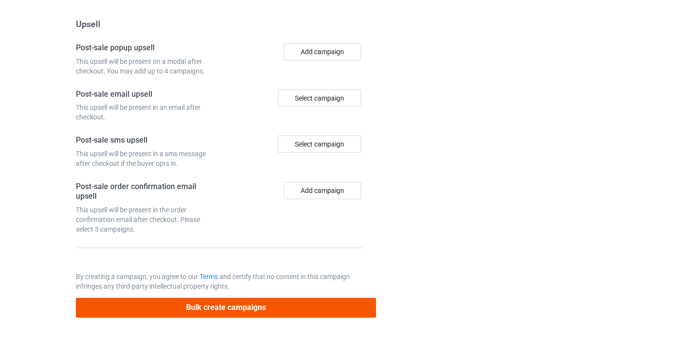
type input "/surgical-technologist11"
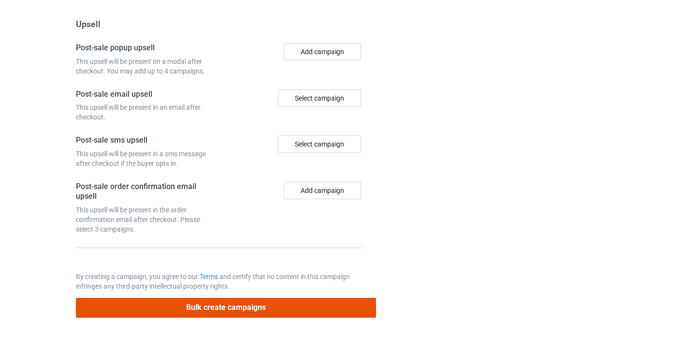
click at [254, 311] on button "Bulk create campaigns" at bounding box center [226, 308] width 301 height 20
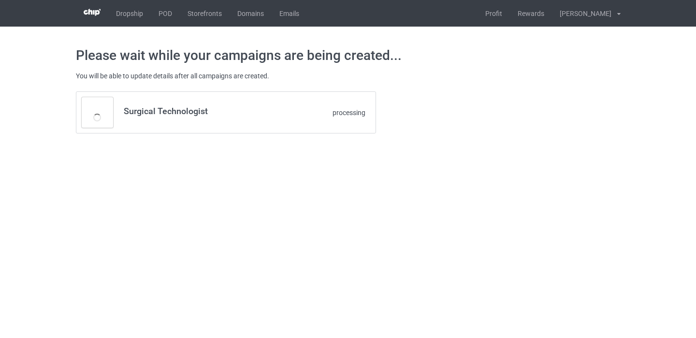
scroll to position [0, 0]
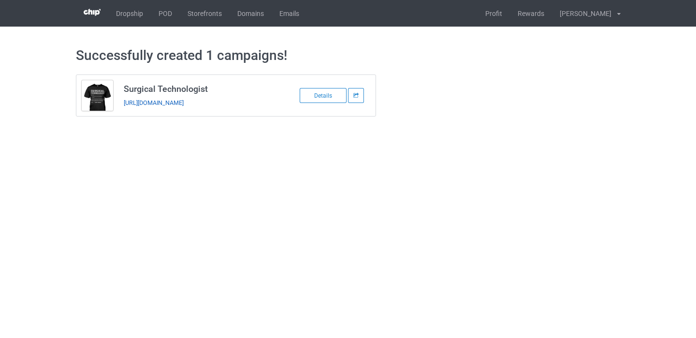
copy link "https://www.thepure.gift/surgical-technologist11"
click at [164, 14] on link "POD" at bounding box center [165, 13] width 29 height 27
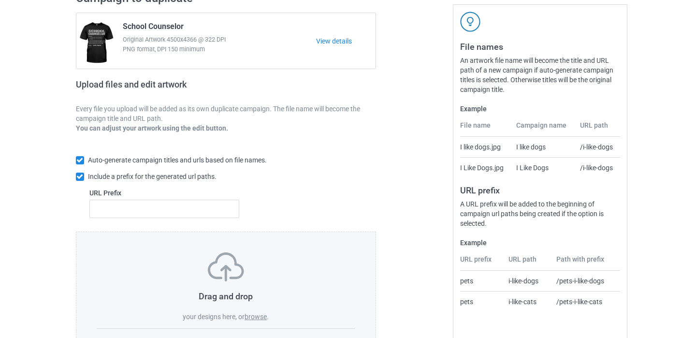
scroll to position [133, 0]
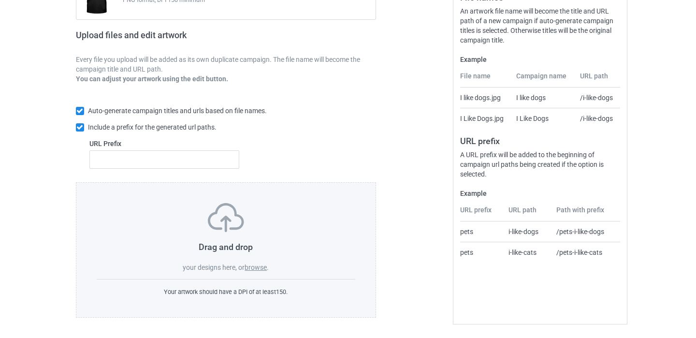
click at [257, 268] on label "browse" at bounding box center [256, 268] width 22 height 8
click at [0, 0] on input "browse" at bounding box center [0, 0] width 0 height 0
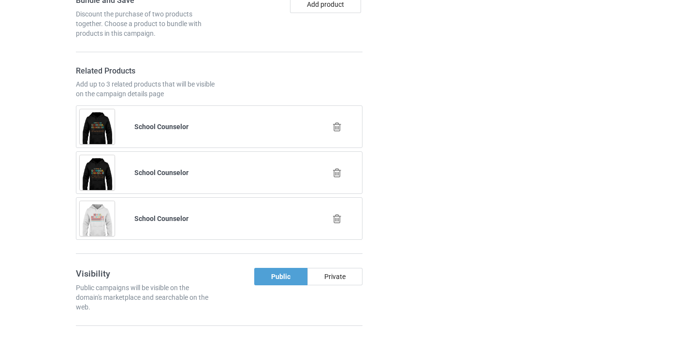
scroll to position [804, 0]
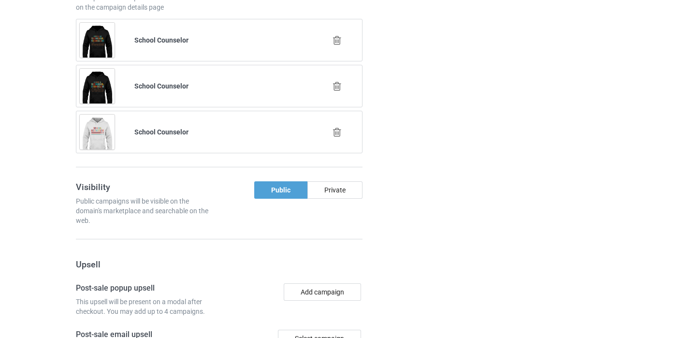
click at [333, 42] on icon at bounding box center [337, 40] width 12 height 10
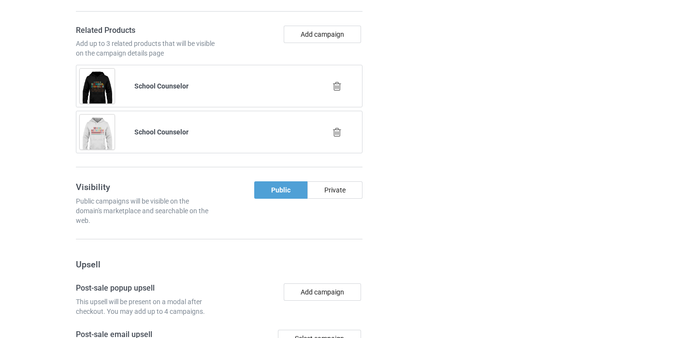
click at [343, 88] on icon at bounding box center [337, 86] width 12 height 10
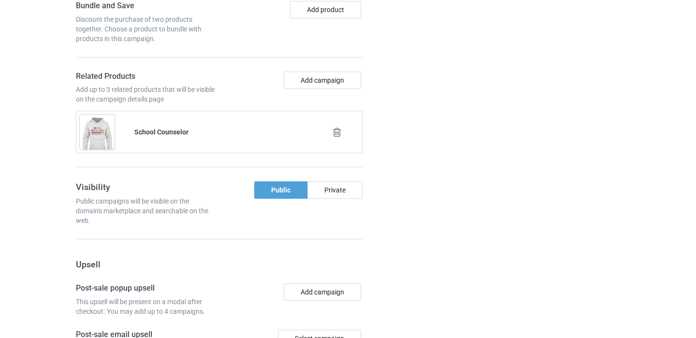
click at [337, 133] on icon at bounding box center [337, 132] width 12 height 10
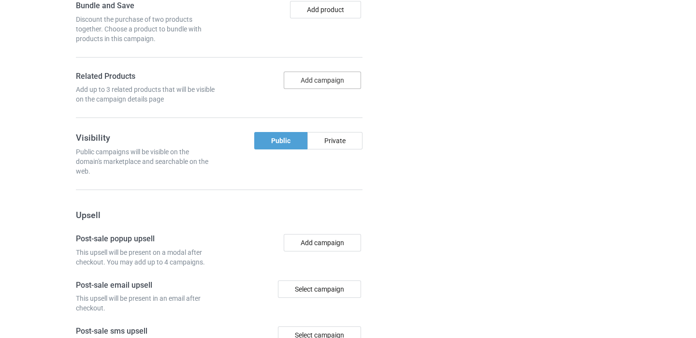
scroll to position [663, 0]
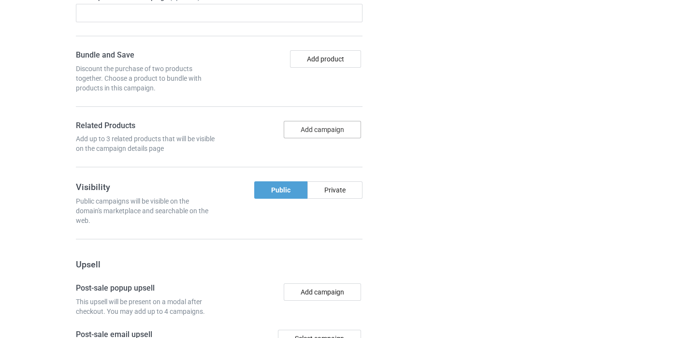
click at [326, 124] on button "Add campaign" at bounding box center [322, 129] width 77 height 17
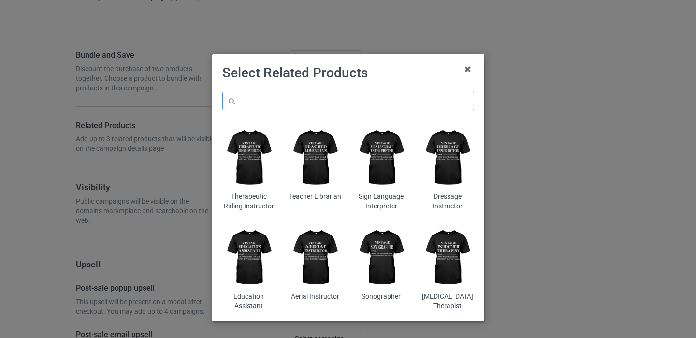
click at [323, 98] on input "text" at bounding box center [348, 101] width 252 height 18
paste input "Pharmacy Technician"
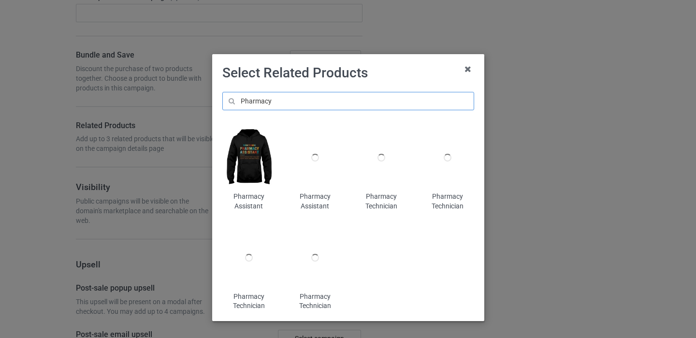
type input "Pharmacy"
click at [260, 173] on img at bounding box center [248, 158] width 53 height 66
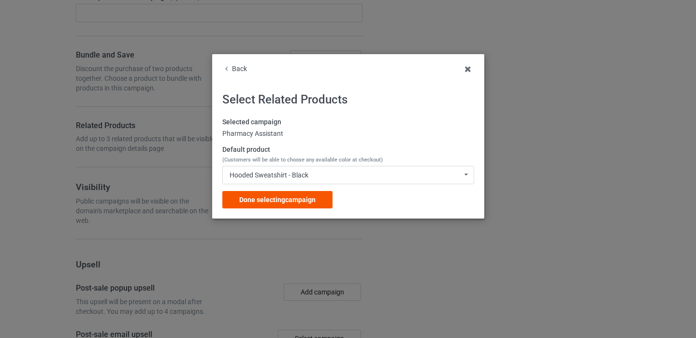
click at [279, 207] on div "Done selecting campaign" at bounding box center [277, 199] width 110 height 17
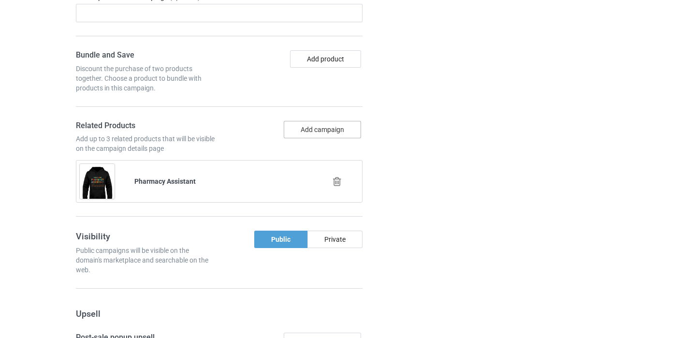
click at [326, 122] on button "Add campaign" at bounding box center [322, 129] width 77 height 17
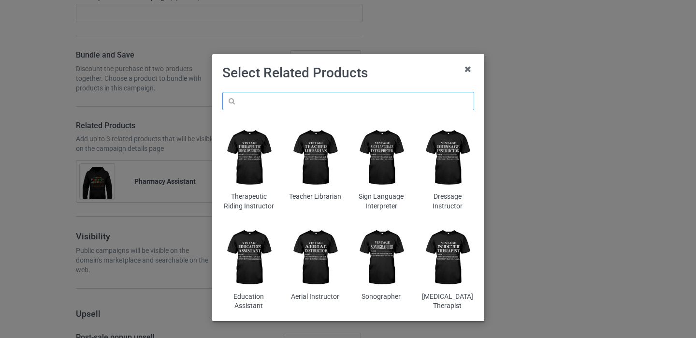
click at [307, 102] on input "text" at bounding box center [348, 101] width 252 height 18
paste input "Pharmacy Technician"
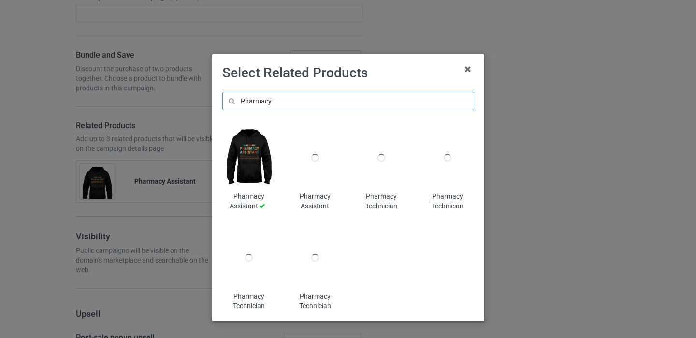
type input "Pharmacy"
click at [318, 187] on div at bounding box center [315, 158] width 53 height 66
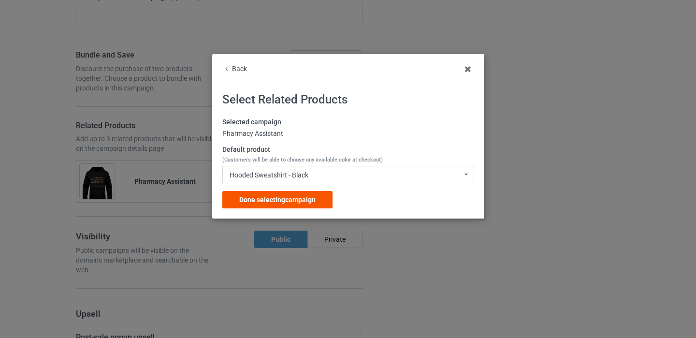
click at [313, 202] on span "Done selecting campaign" at bounding box center [277, 200] width 76 height 8
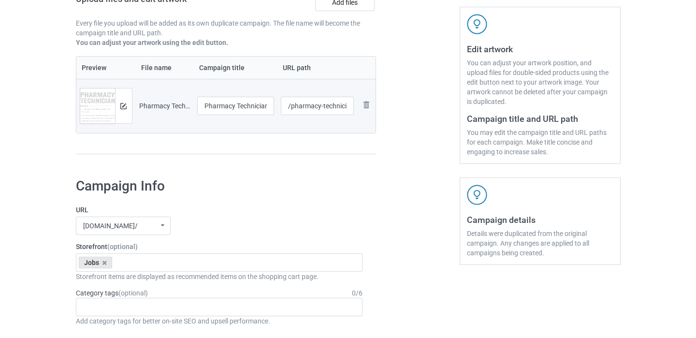
scroll to position [124, 0]
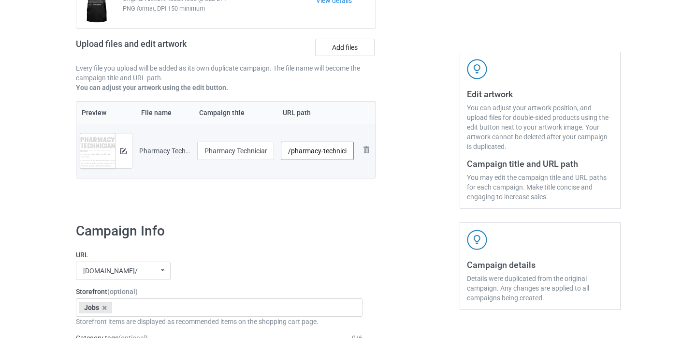
click at [345, 149] on input "/pharmacy-technician" at bounding box center [317, 151] width 73 height 18
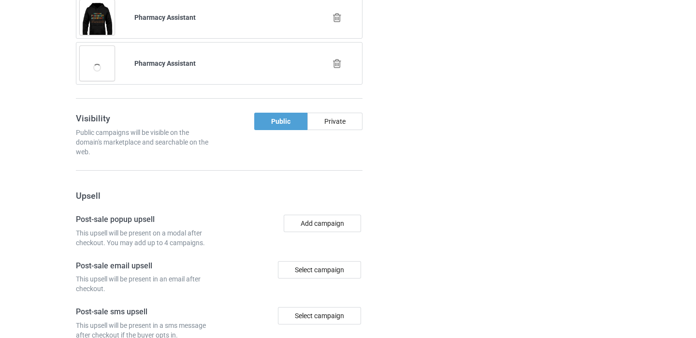
scroll to position [999, 0]
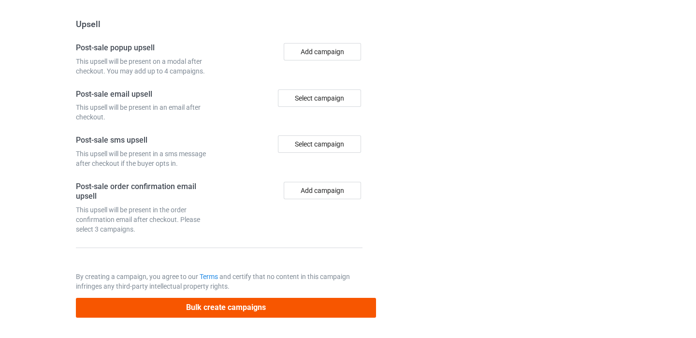
type input "/pharmacy-technician11"
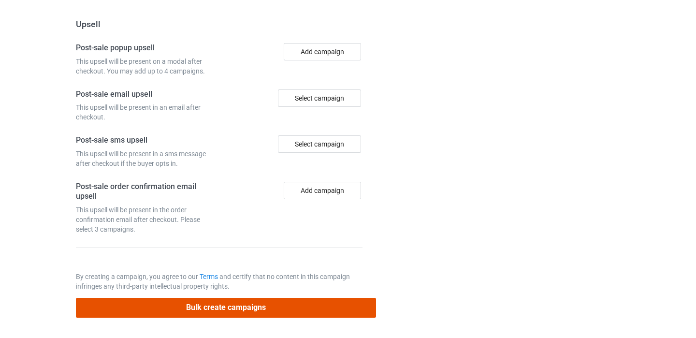
click at [222, 314] on button "Bulk create campaigns" at bounding box center [226, 308] width 301 height 20
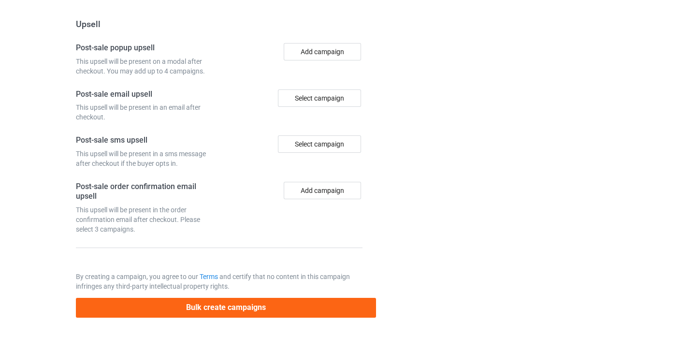
scroll to position [0, 0]
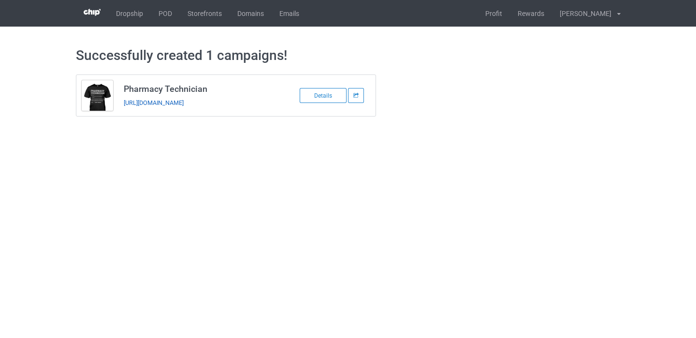
copy link "https://www.thepure.gift/pharmacy-technician11"
click at [166, 15] on link "POD" at bounding box center [165, 13] width 29 height 27
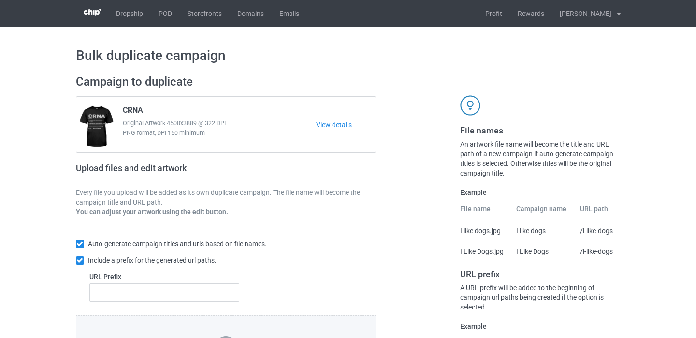
scroll to position [133, 0]
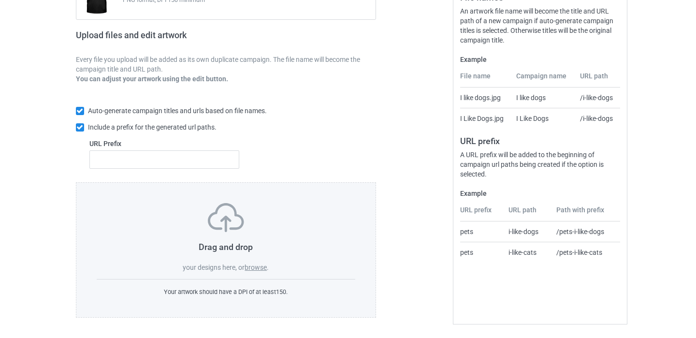
click at [253, 265] on label "browse" at bounding box center [256, 268] width 22 height 8
click at [0, 0] on input "browse" at bounding box center [0, 0] width 0 height 0
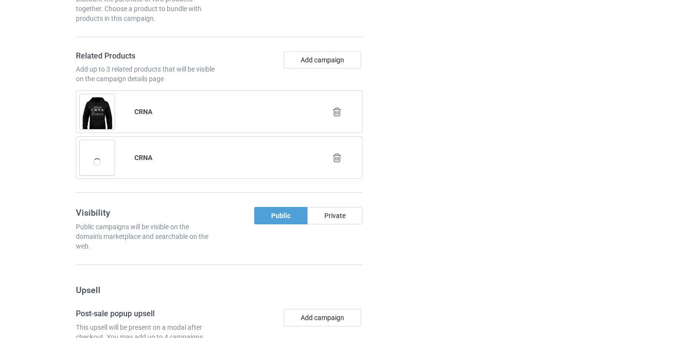
scroll to position [714, 0]
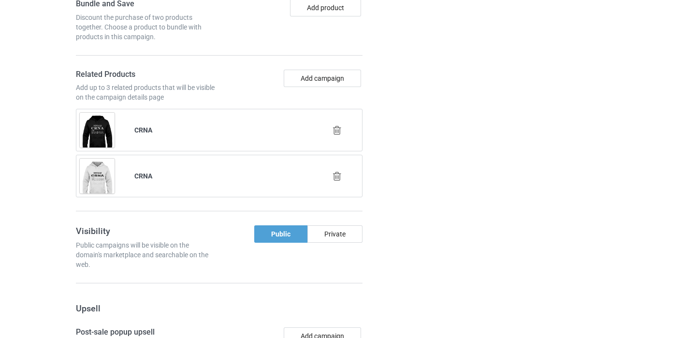
click at [339, 130] on icon at bounding box center [337, 130] width 12 height 10
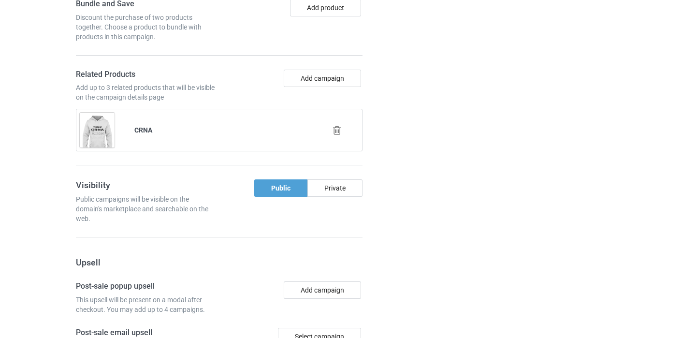
click at [337, 134] on icon at bounding box center [337, 130] width 12 height 10
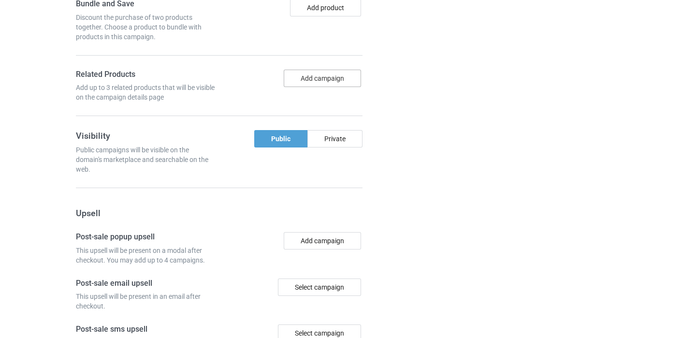
click at [327, 82] on button "Add campaign" at bounding box center [322, 78] width 77 height 17
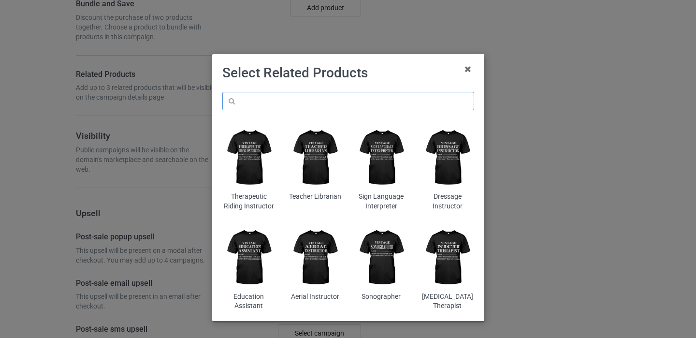
click at [318, 109] on input "text" at bounding box center [348, 101] width 252 height 18
paste input "Rad Tech"
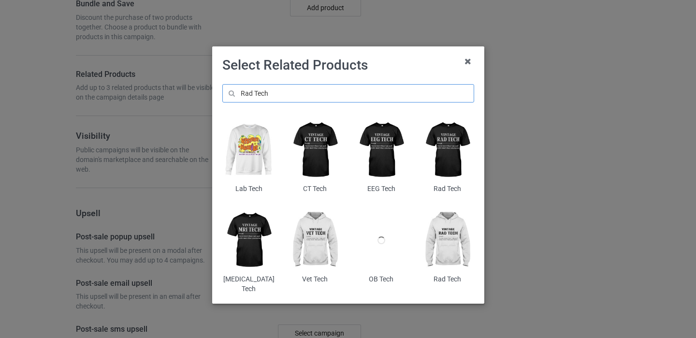
scroll to position [16, 0]
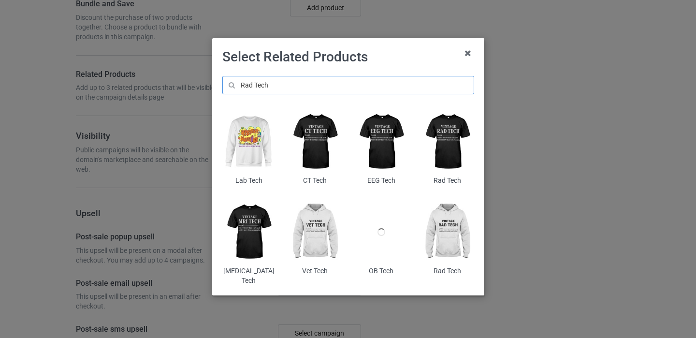
type input "Rad Tech"
click at [440, 241] on img at bounding box center [447, 232] width 53 height 66
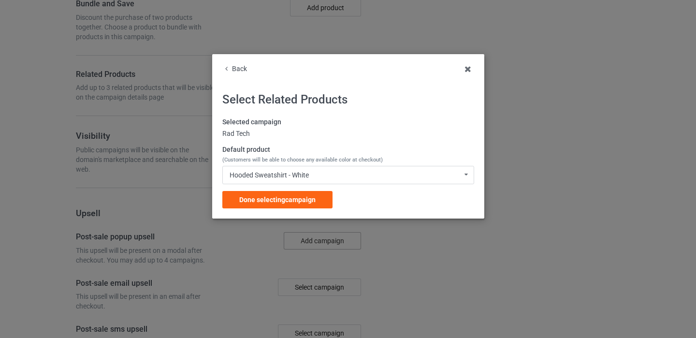
click at [307, 198] on span "Done selecting campaign" at bounding box center [277, 200] width 76 height 8
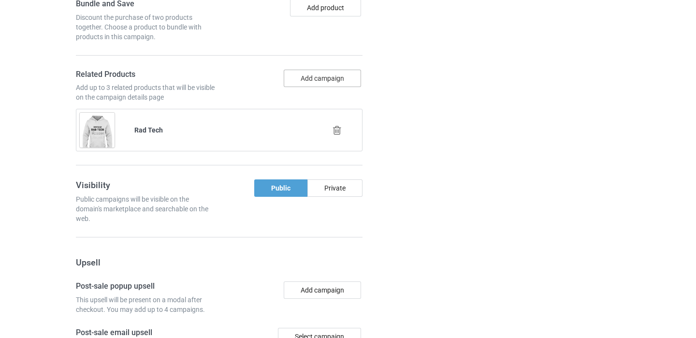
click at [327, 77] on button "Add campaign" at bounding box center [322, 78] width 77 height 17
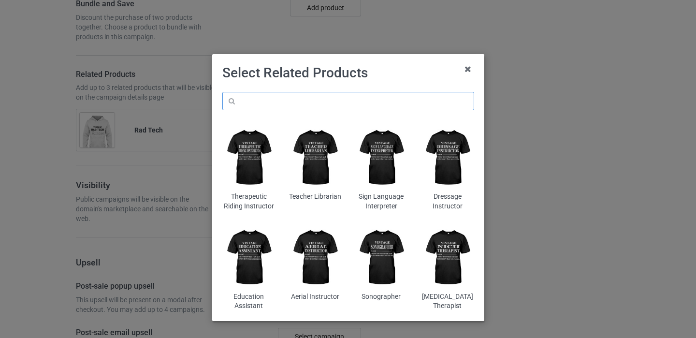
click at [337, 104] on input "text" at bounding box center [348, 101] width 252 height 18
paste input "Rad Tech"
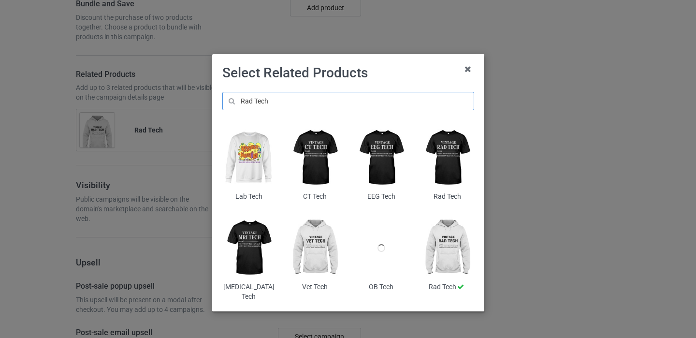
scroll to position [18, 0]
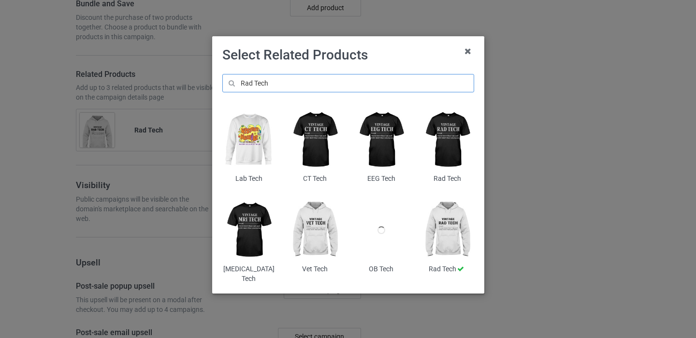
type input "Rad Tech"
click at [434, 146] on img at bounding box center [447, 140] width 53 height 66
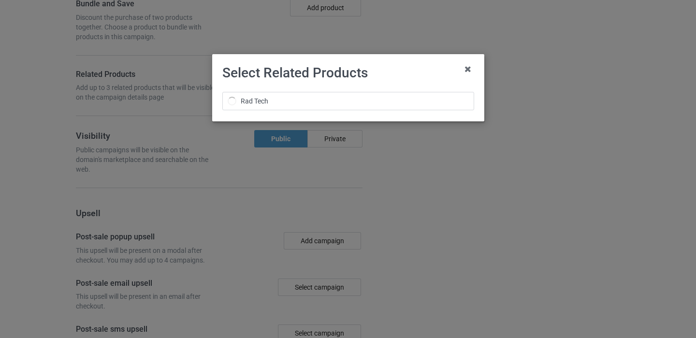
scroll to position [0, 0]
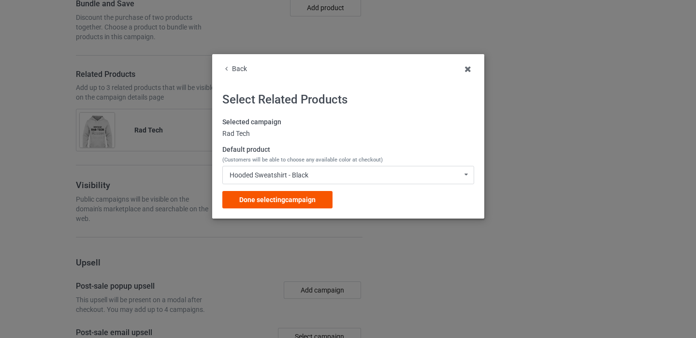
click at [317, 204] on div "Done selecting campaign" at bounding box center [277, 199] width 110 height 17
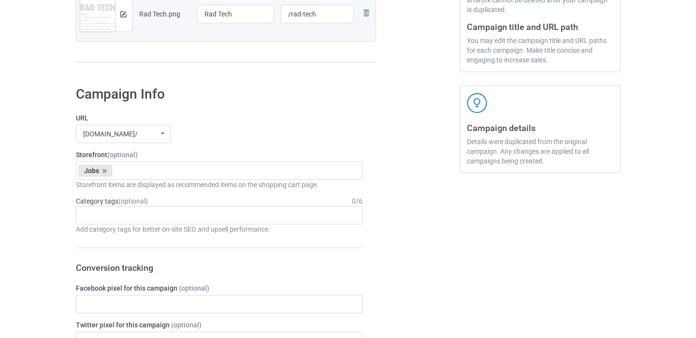
scroll to position [250, 0]
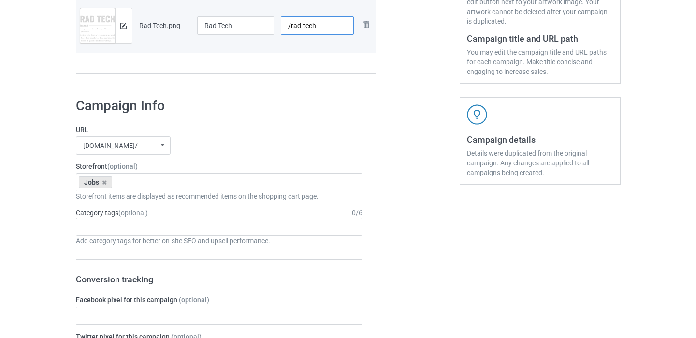
click at [320, 25] on input "/rad-tech" at bounding box center [317, 25] width 73 height 18
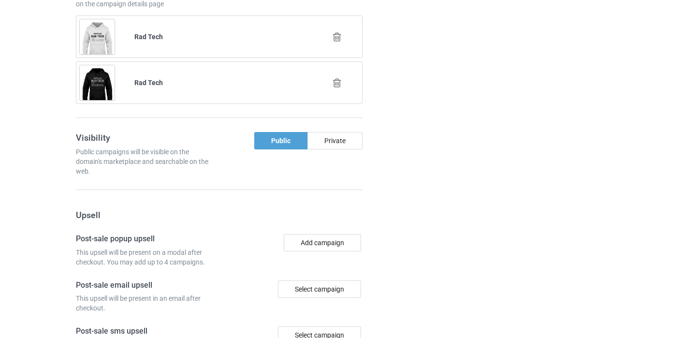
scroll to position [999, 0]
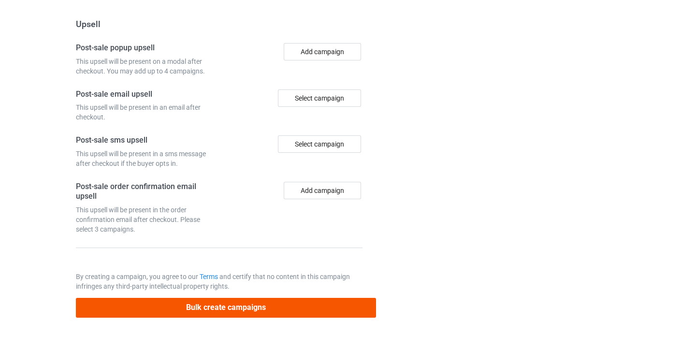
type input "/rad-tech11"
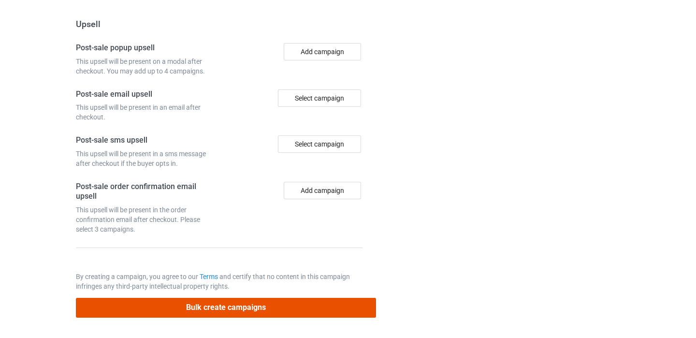
click at [222, 311] on button "Bulk create campaigns" at bounding box center [226, 308] width 301 height 20
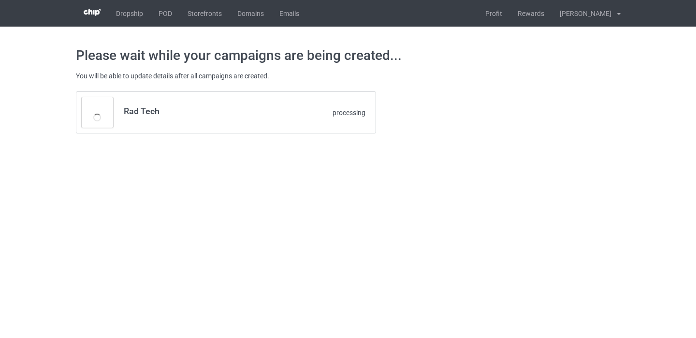
scroll to position [0, 0]
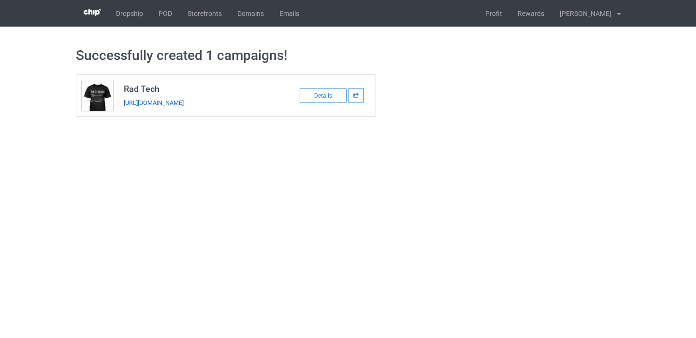
copy link "https://www.thepure.gift/rad-tech11"
click at [166, 16] on link "POD" at bounding box center [165, 13] width 29 height 27
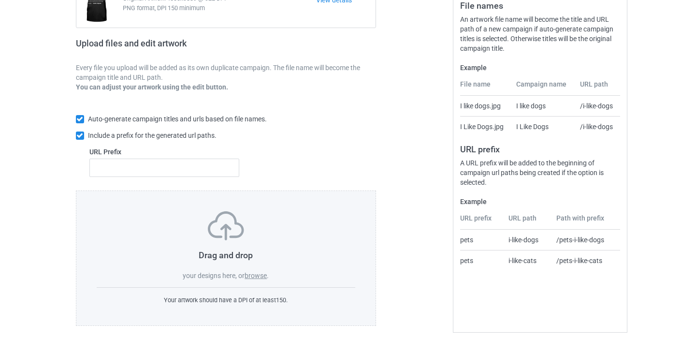
scroll to position [133, 0]
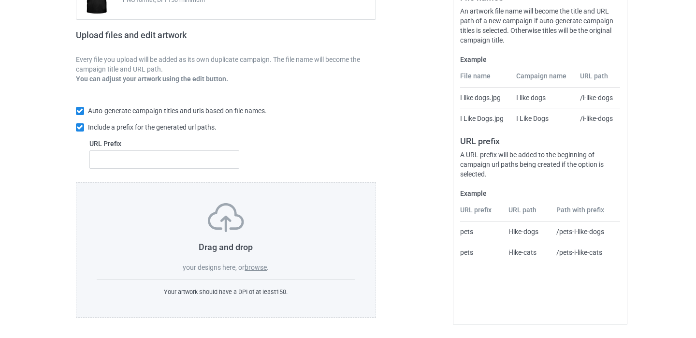
click at [257, 268] on label "browse" at bounding box center [256, 268] width 22 height 8
click at [0, 0] on input "browse" at bounding box center [0, 0] width 0 height 0
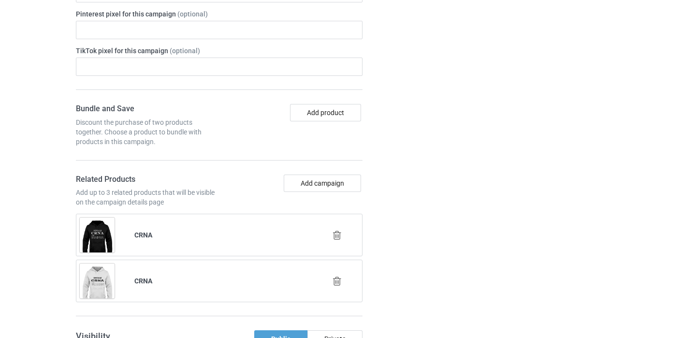
scroll to position [659, 0]
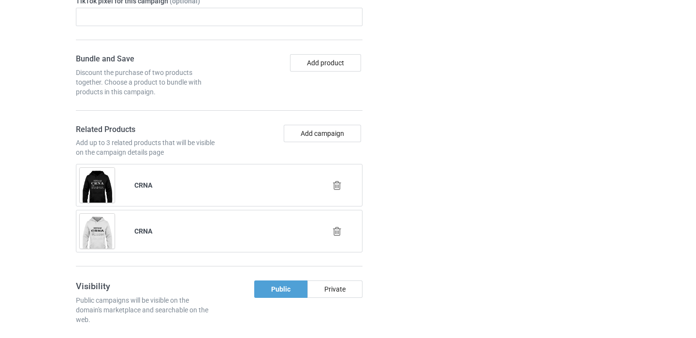
click at [341, 184] on icon at bounding box center [337, 185] width 12 height 10
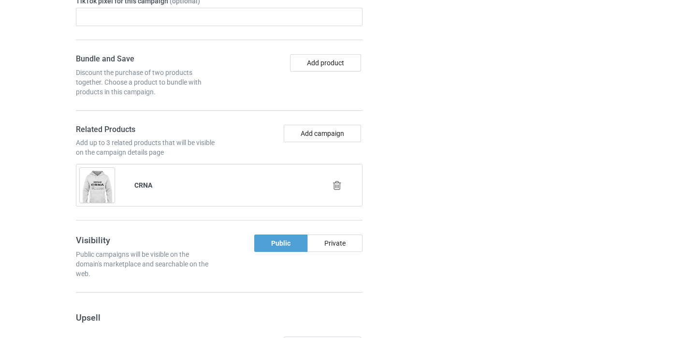
click at [335, 191] on div at bounding box center [338, 186] width 55 height 24
click at [337, 183] on icon at bounding box center [337, 185] width 12 height 10
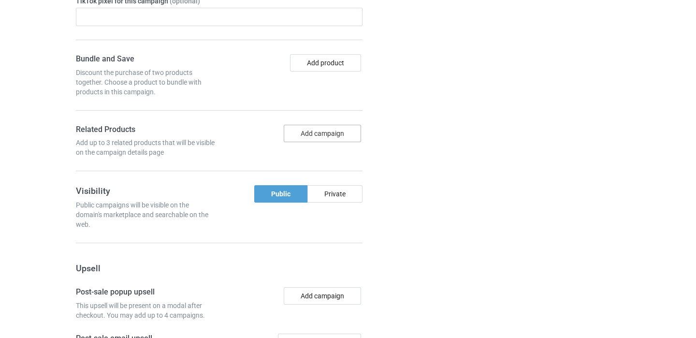
click at [321, 136] on button "Add campaign" at bounding box center [322, 133] width 77 height 17
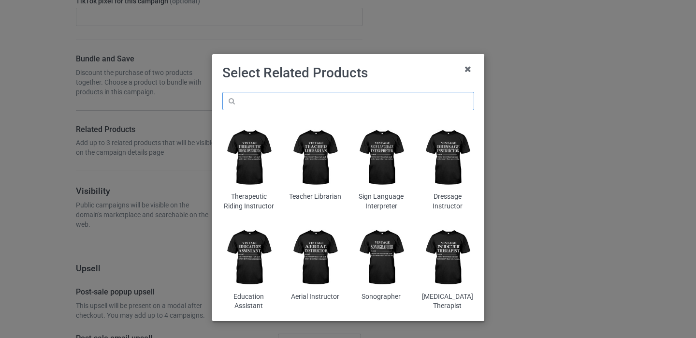
click at [288, 101] on input "text" at bounding box center [348, 101] width 252 height 18
paste input "Vet tech"
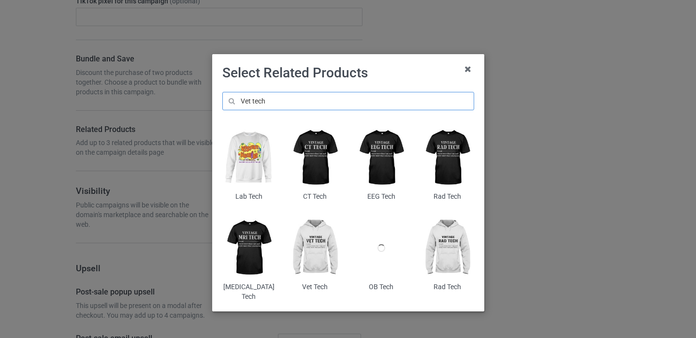
type input "Vet tech"
click at [317, 253] on img at bounding box center [315, 248] width 53 height 66
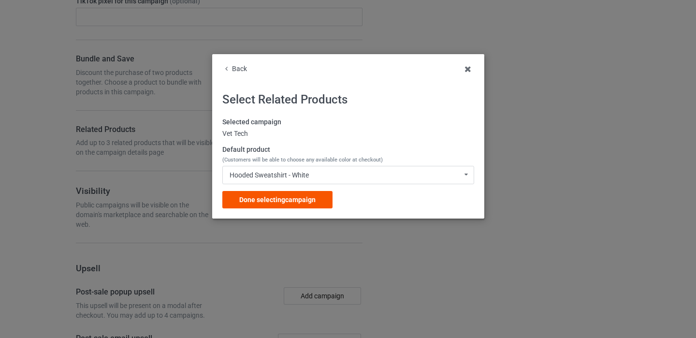
click at [312, 202] on span "Done selecting campaign" at bounding box center [277, 200] width 76 height 8
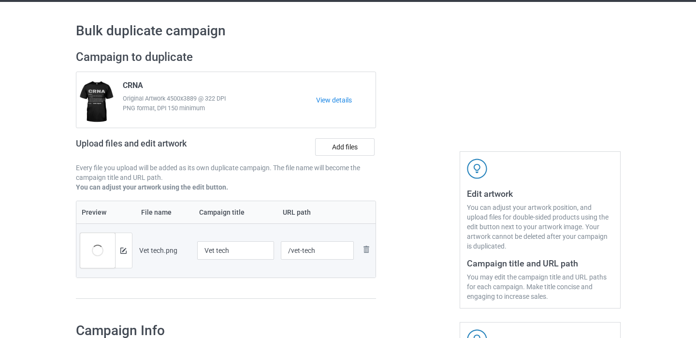
scroll to position [56, 0]
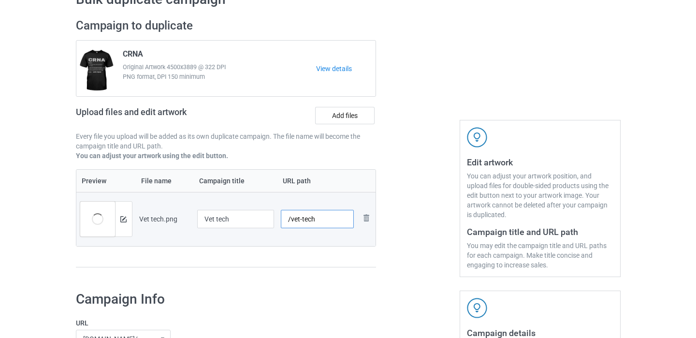
click at [314, 220] on input "/vet-tech" at bounding box center [317, 219] width 73 height 18
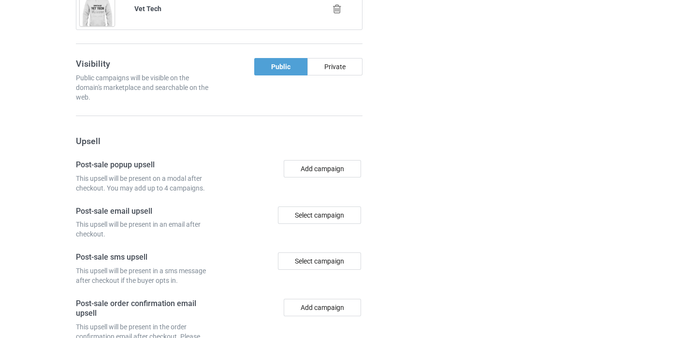
scroll to position [953, 0]
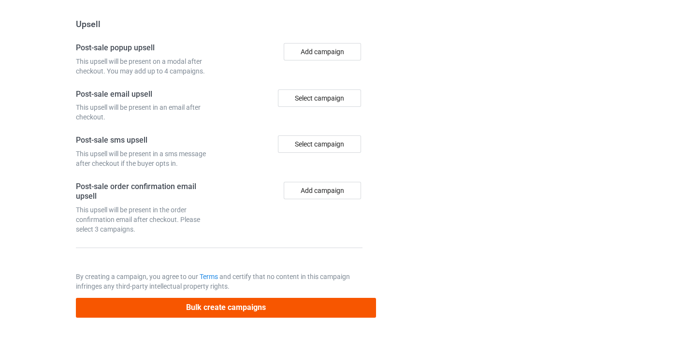
type input "/vet-tech11"
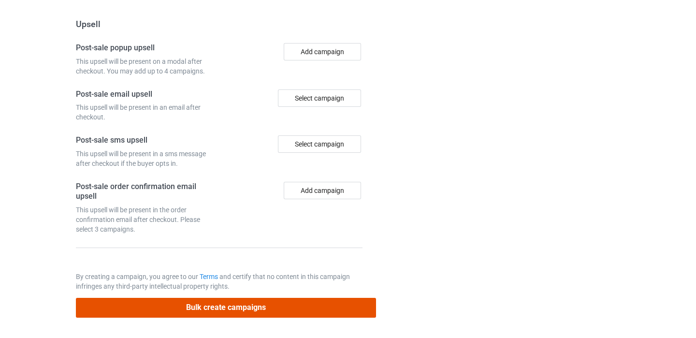
click at [247, 310] on button "Bulk create campaigns" at bounding box center [226, 308] width 301 height 20
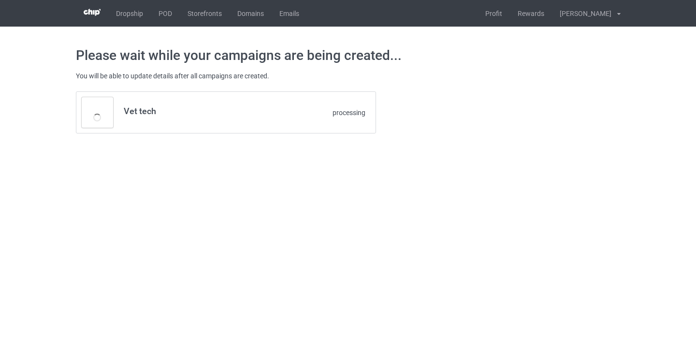
scroll to position [0, 0]
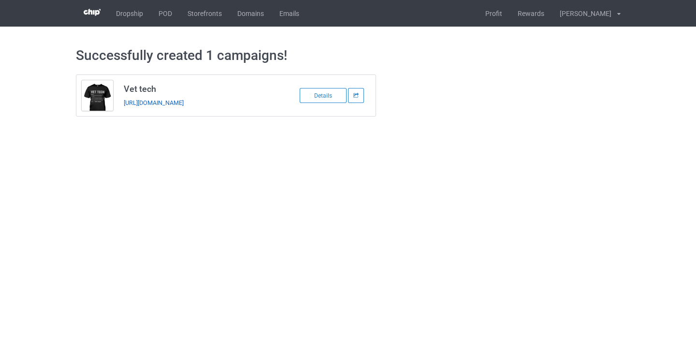
copy link "https://www.thepure.gift/vet-tech11"
click at [163, 2] on link "POD" at bounding box center [165, 13] width 29 height 27
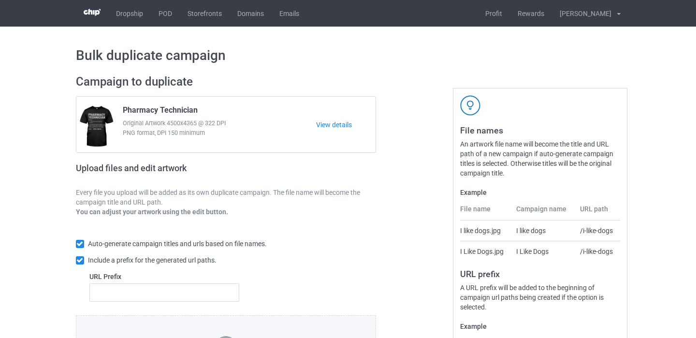
scroll to position [133, 0]
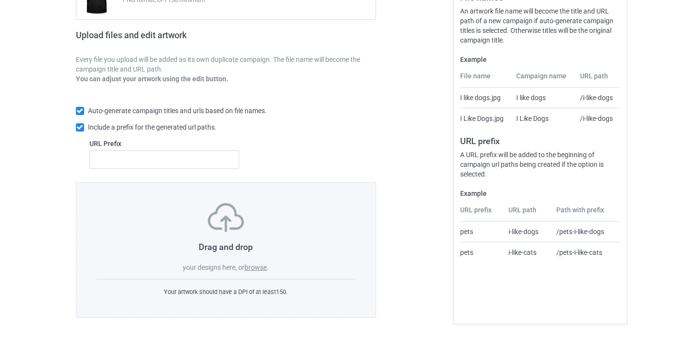
click at [258, 265] on label "browse" at bounding box center [256, 268] width 22 height 8
click at [0, 0] on input "browse" at bounding box center [0, 0] width 0 height 0
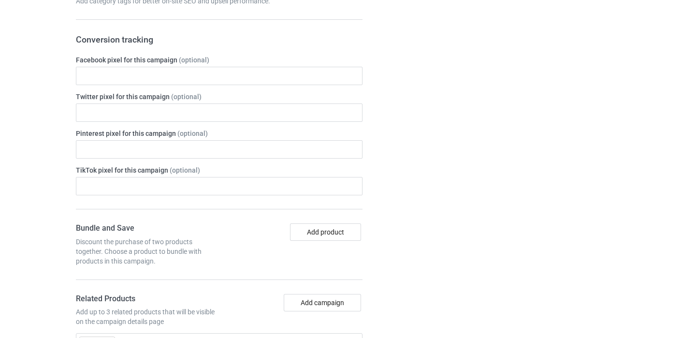
scroll to position [616, 0]
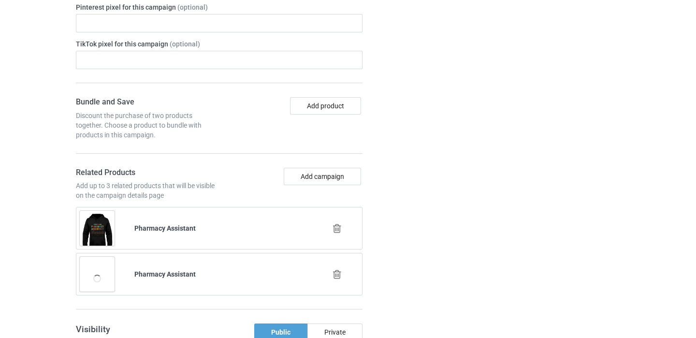
click at [335, 229] on icon at bounding box center [337, 228] width 12 height 10
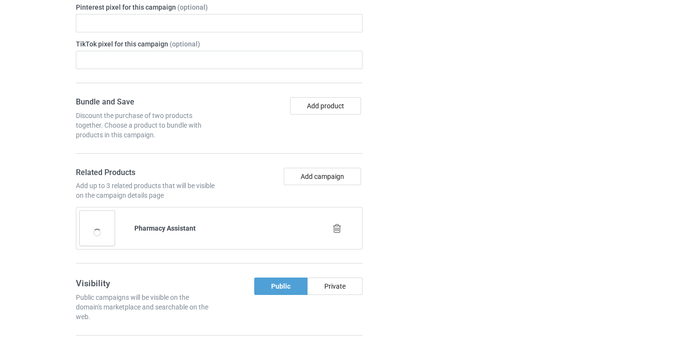
click at [336, 231] on icon at bounding box center [337, 228] width 12 height 10
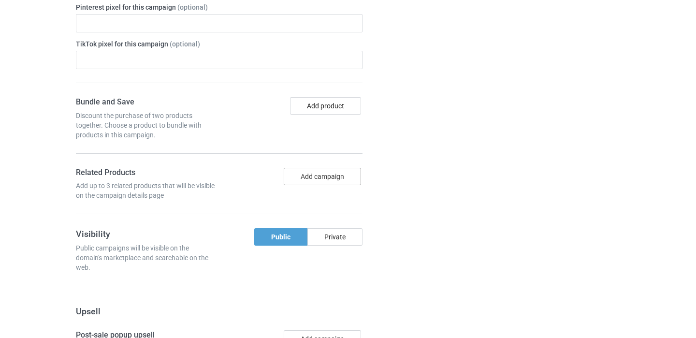
click at [328, 178] on button "Add campaign" at bounding box center [322, 176] width 77 height 17
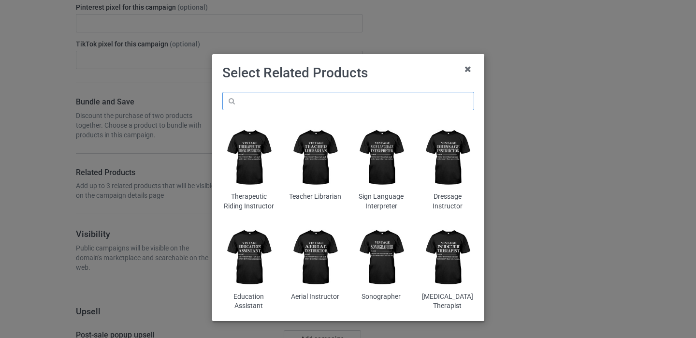
click at [297, 107] on input "text" at bounding box center [348, 101] width 252 height 18
paste input "Educational Therapist"
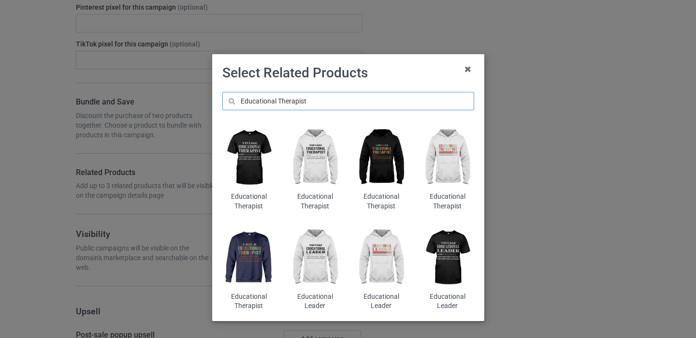
type input "Educational Therapist"
click at [392, 178] on img at bounding box center [381, 158] width 53 height 66
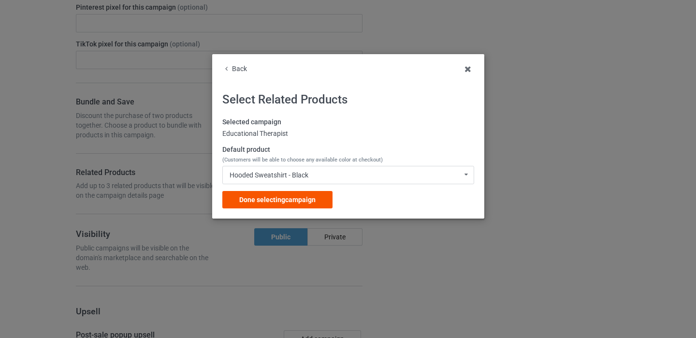
click at [298, 204] on span "Done selecting campaign" at bounding box center [277, 200] width 76 height 8
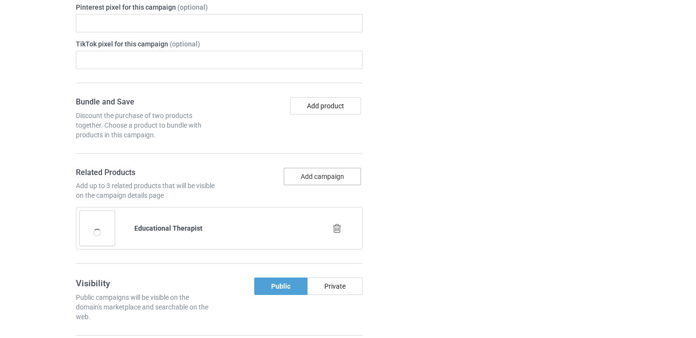
click at [326, 175] on button "Add campaign" at bounding box center [322, 176] width 77 height 17
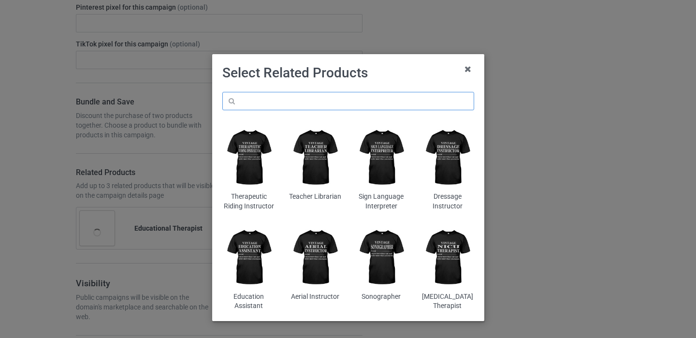
click at [324, 101] on input "text" at bounding box center [348, 101] width 252 height 18
paste input "Educational Therapist"
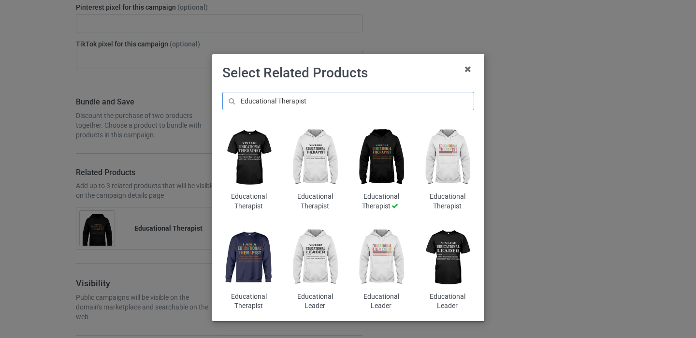
type input "Educational Therapist"
click at [247, 267] on img at bounding box center [248, 257] width 53 height 66
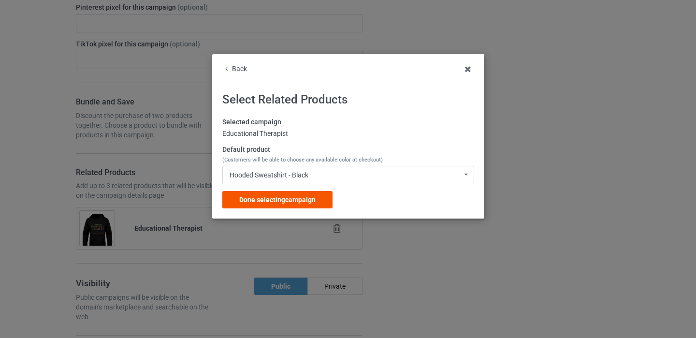
click at [319, 197] on div "Done selecting campaign" at bounding box center [277, 199] width 110 height 17
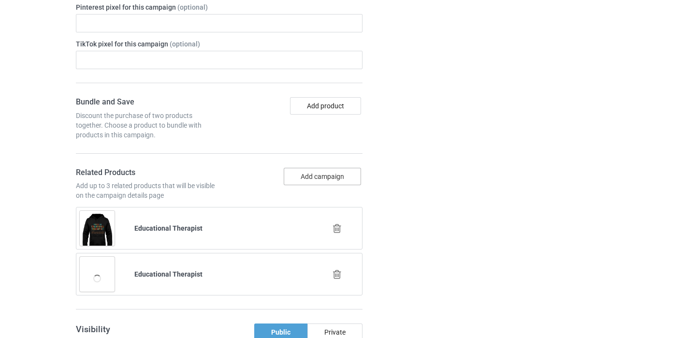
click at [334, 177] on button "Add campaign" at bounding box center [322, 176] width 77 height 17
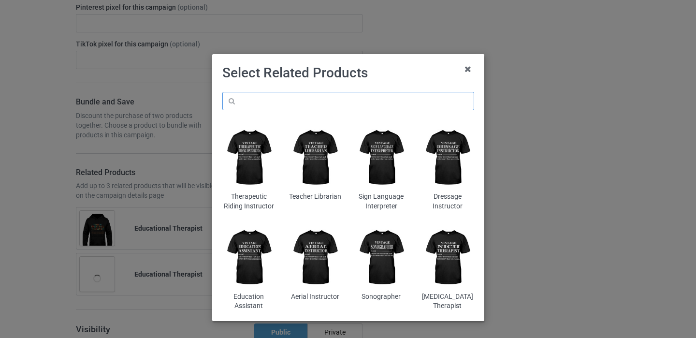
click at [319, 99] on input "text" at bounding box center [348, 101] width 252 height 18
paste input "Educational Therapist"
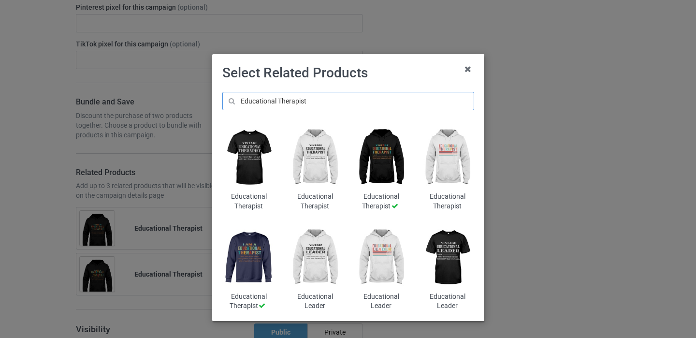
type input "Educational Therapist"
click at [447, 172] on img at bounding box center [447, 158] width 53 height 66
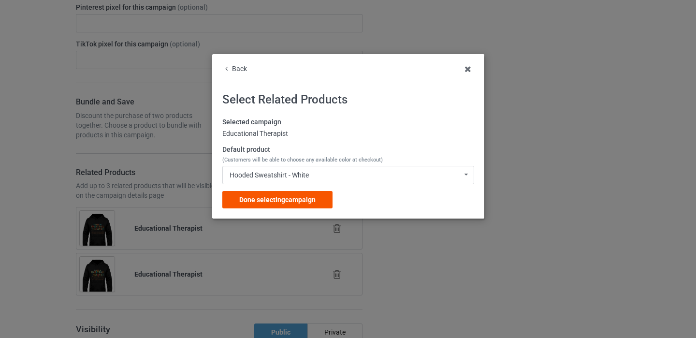
click at [273, 200] on span "Done selecting campaign" at bounding box center [277, 200] width 76 height 8
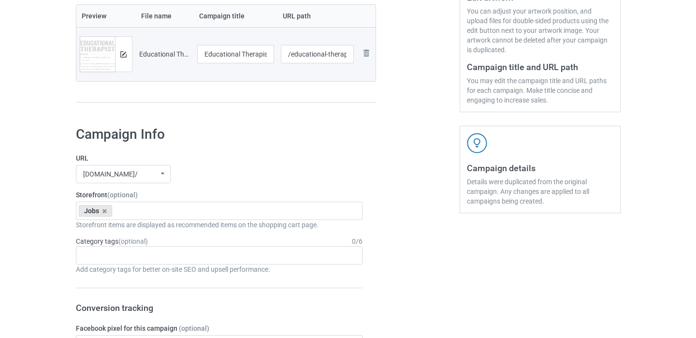
scroll to position [38, 0]
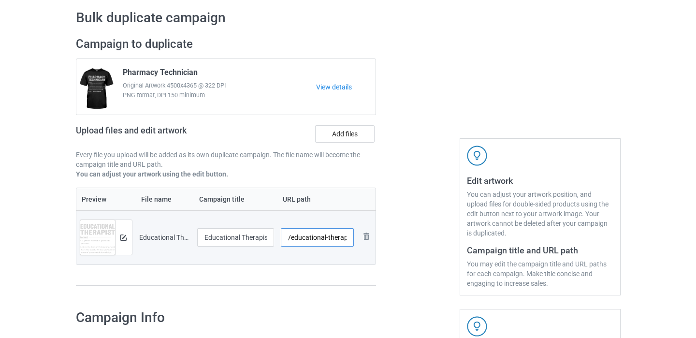
click at [346, 238] on input "/educational-therapist" at bounding box center [317, 237] width 73 height 18
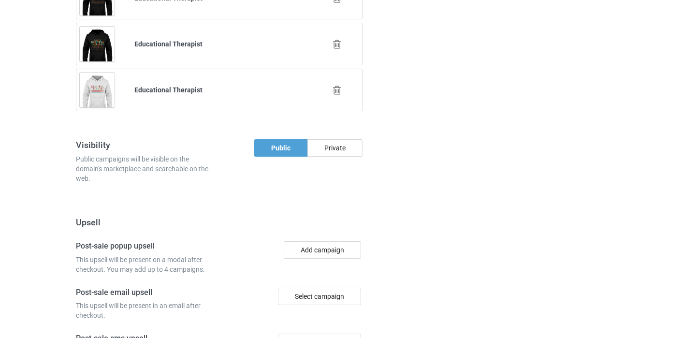
scroll to position [1045, 0]
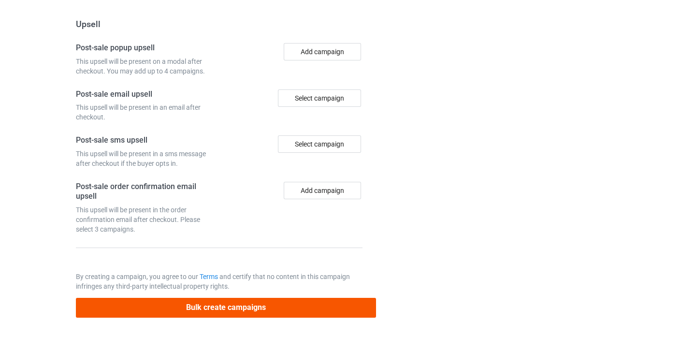
type input "/educational-therapist11"
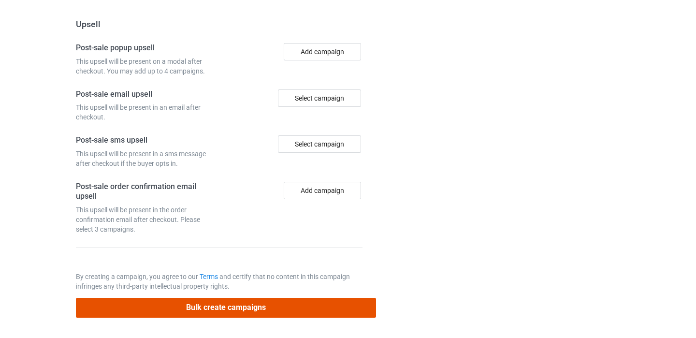
click at [264, 302] on button "Bulk create campaigns" at bounding box center [226, 308] width 301 height 20
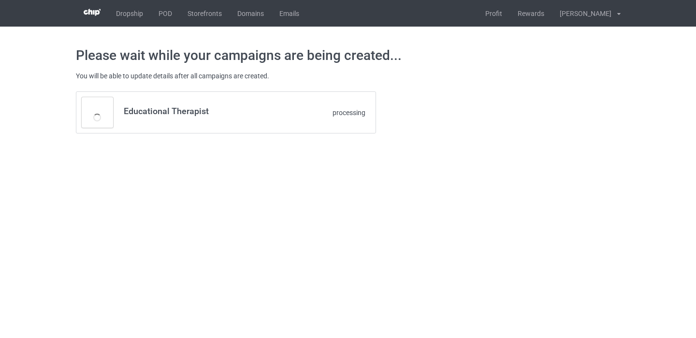
scroll to position [0, 0]
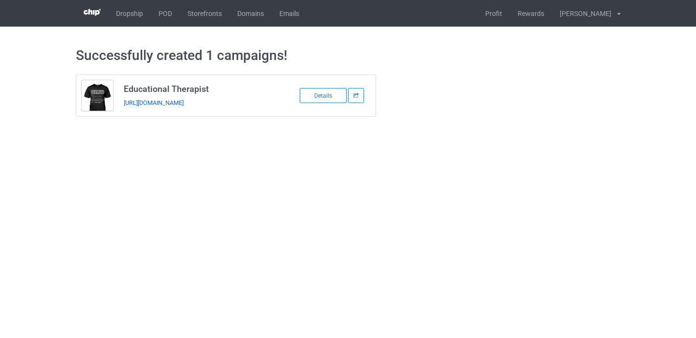
copy link "[URL][DOMAIN_NAME]"
click at [172, 11] on link "POD" at bounding box center [165, 13] width 29 height 27
